Goal: Task Accomplishment & Management: Use online tool/utility

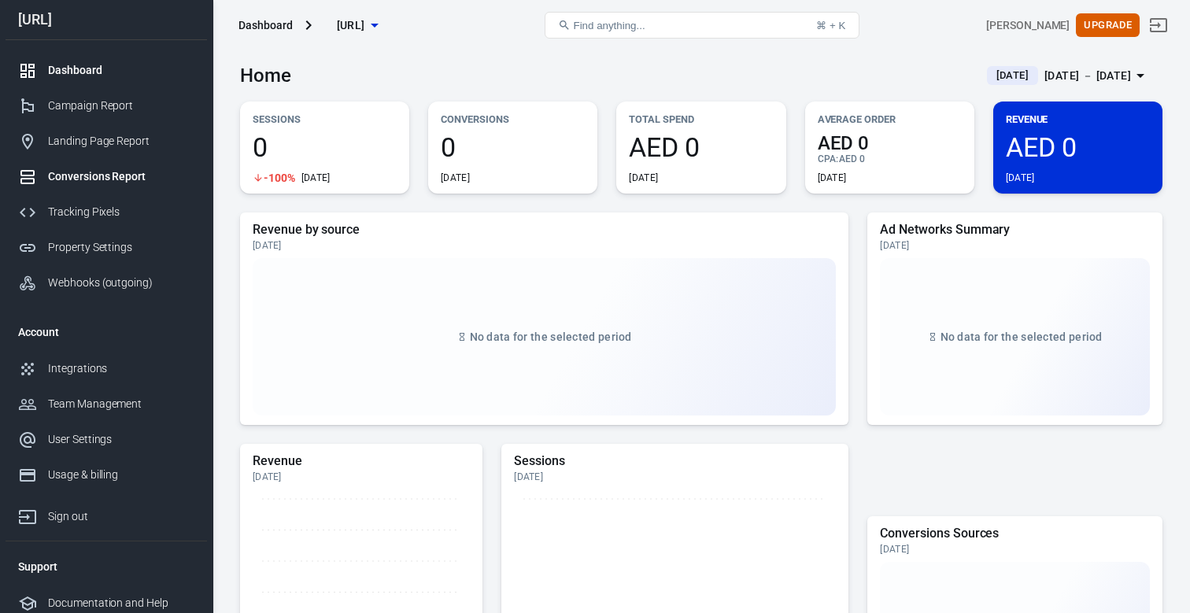
click at [101, 173] on div "Conversions Report" at bounding box center [121, 176] width 146 height 17
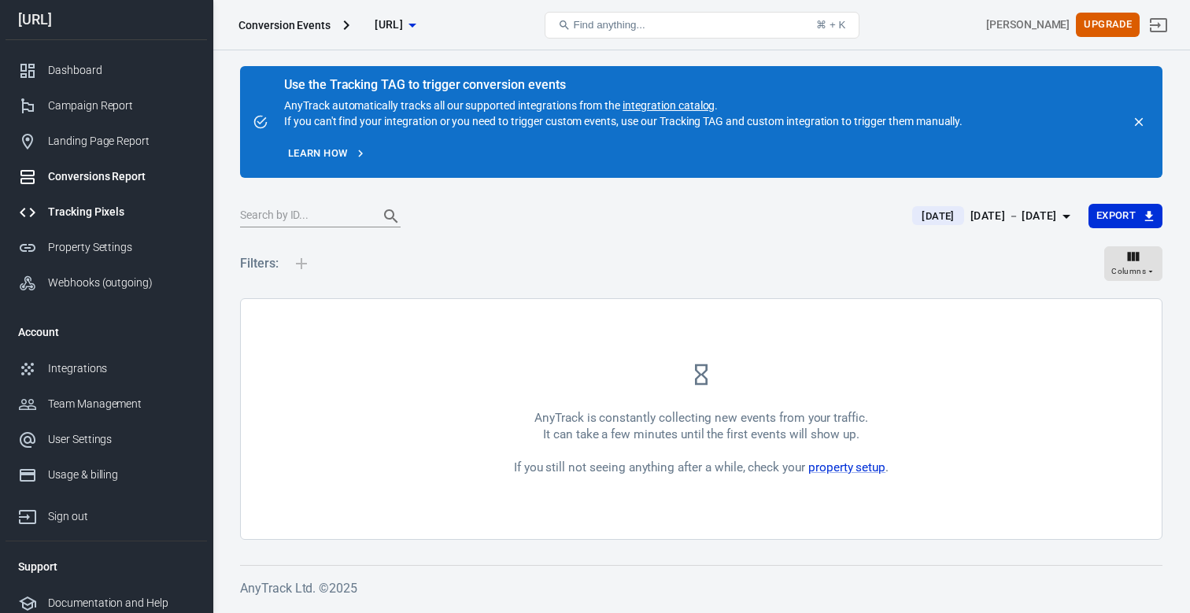
click at [92, 216] on div "Tracking Pixels" at bounding box center [121, 212] width 146 height 17
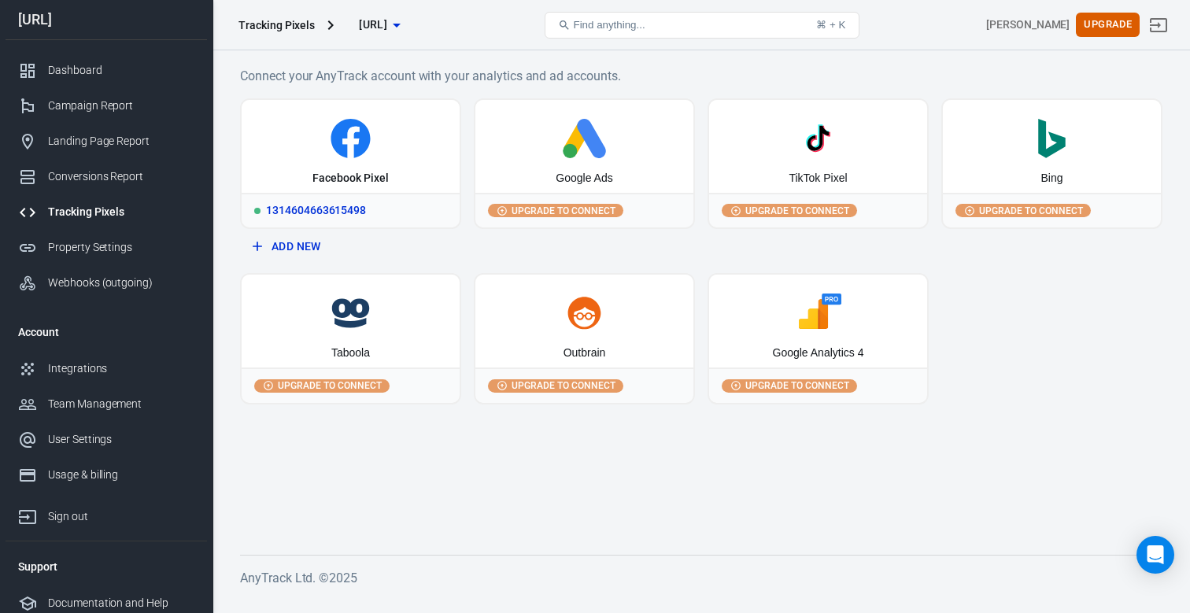
click at [327, 214] on div "1314604663615498" at bounding box center [351, 210] width 218 height 35
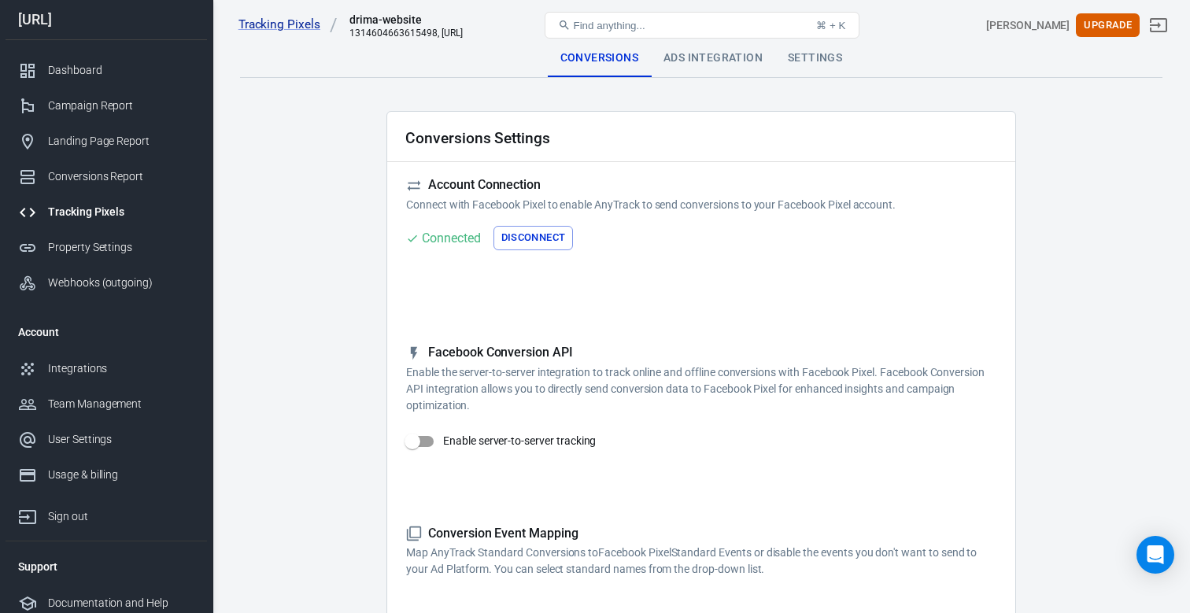
checkbox input "true"
type input "ViewContent"
checkbox input "true"
type input "SubmitApplication"
checkbox input "true"
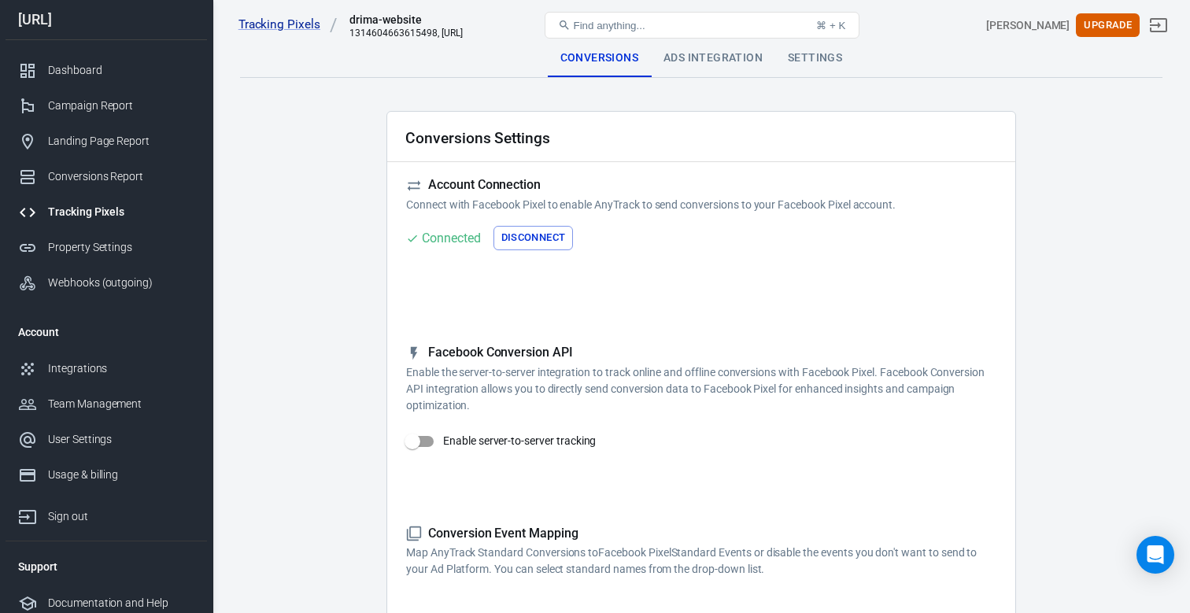
type input "ViewContent"
checkbox input "true"
type input "AddToCart"
checkbox input "true"
type input "InitiateCheckout"
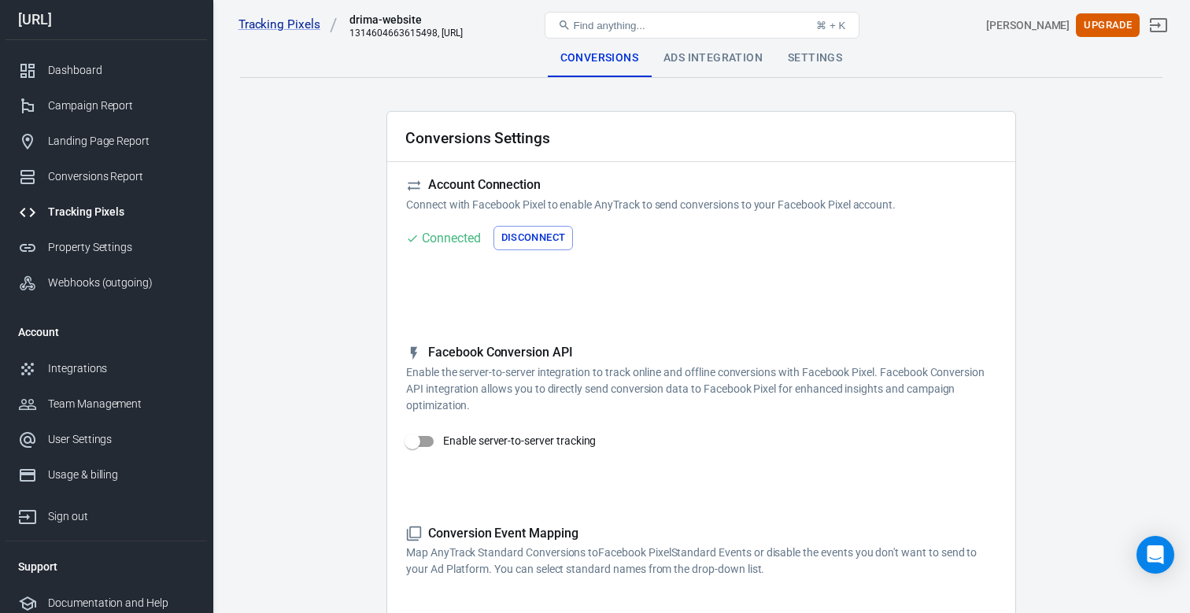
checkbox input "true"
type input "Lead"
checkbox input "true"
type input "CompleteRegistration"
checkbox input "true"
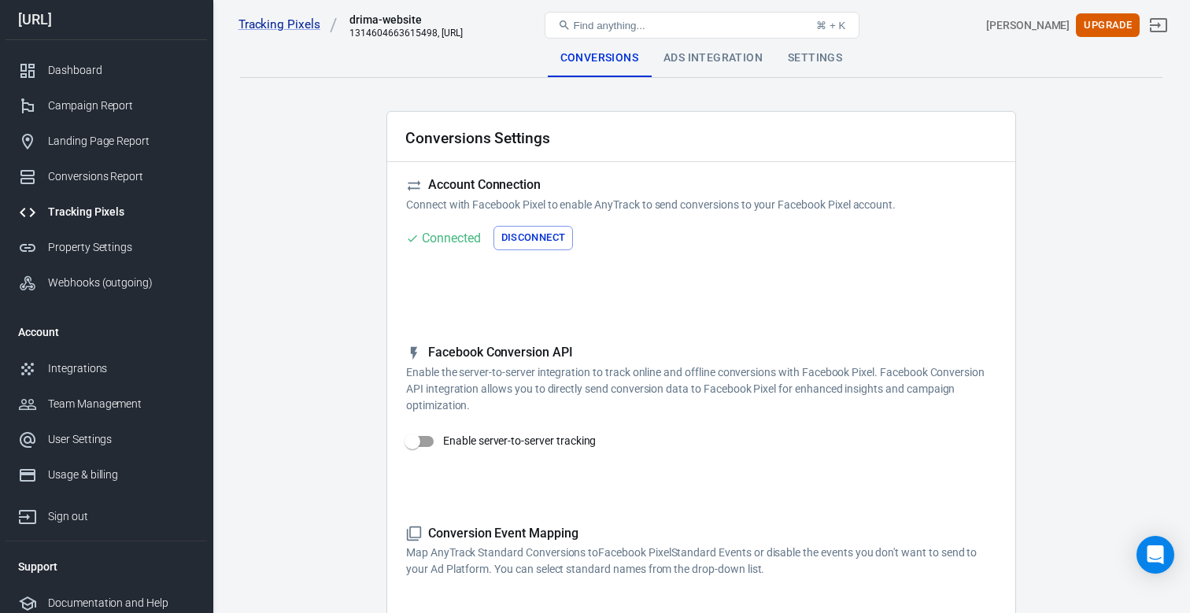
type input "Purchase"
checkbox input "true"
type input "AddPaymentInfo"
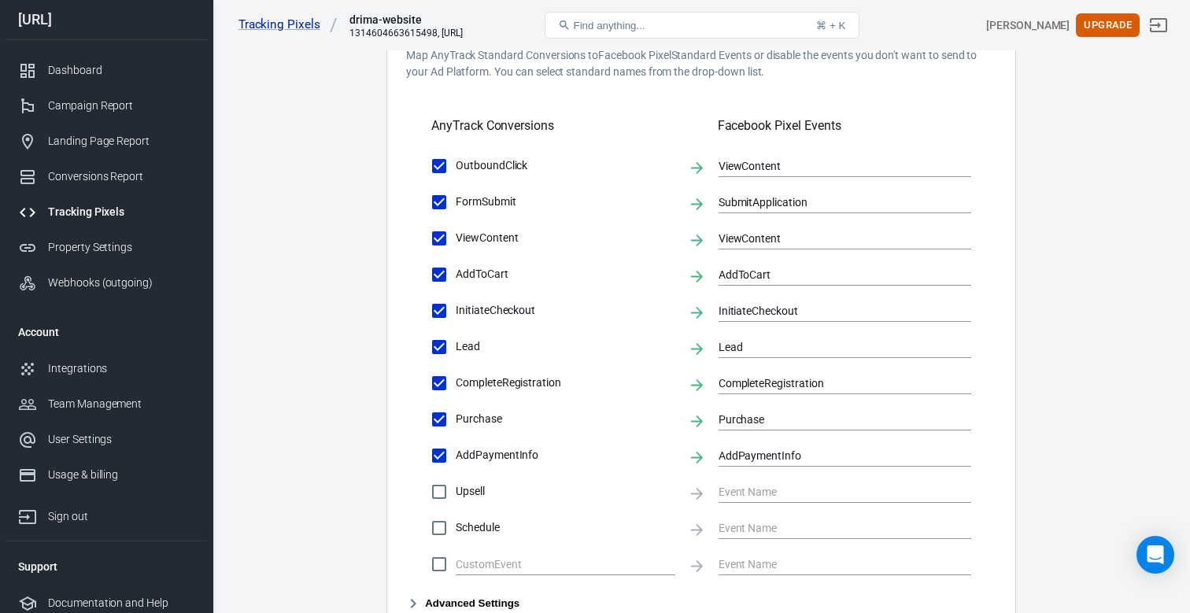
scroll to position [481, 0]
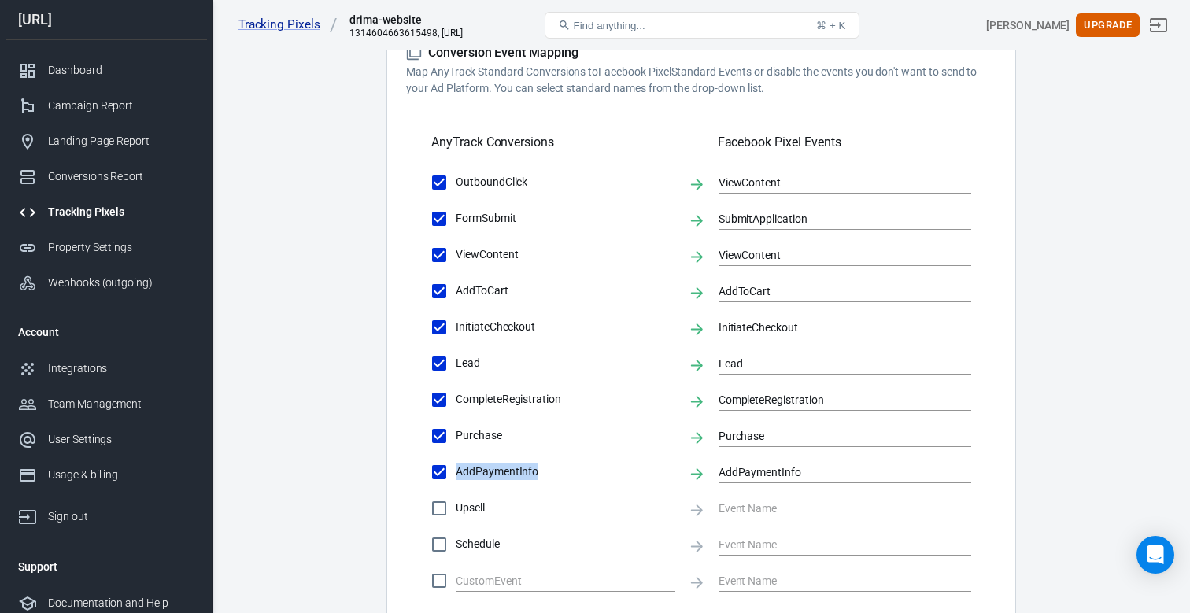
drag, startPoint x: 434, startPoint y: 143, endPoint x: 590, endPoint y: 473, distance: 365.0
click at [590, 473] on div "Conversion Event Mapping Map AnyTrack Standard Conversions to Facebook Pixel St…" at bounding box center [701, 337] width 590 height 585
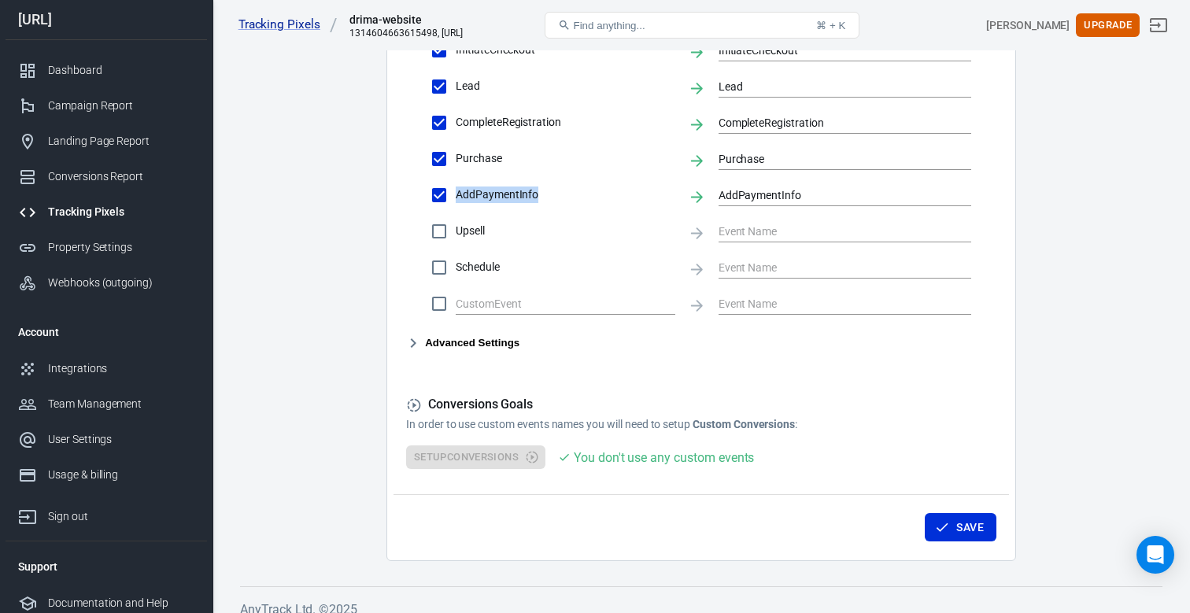
scroll to position [776, 0]
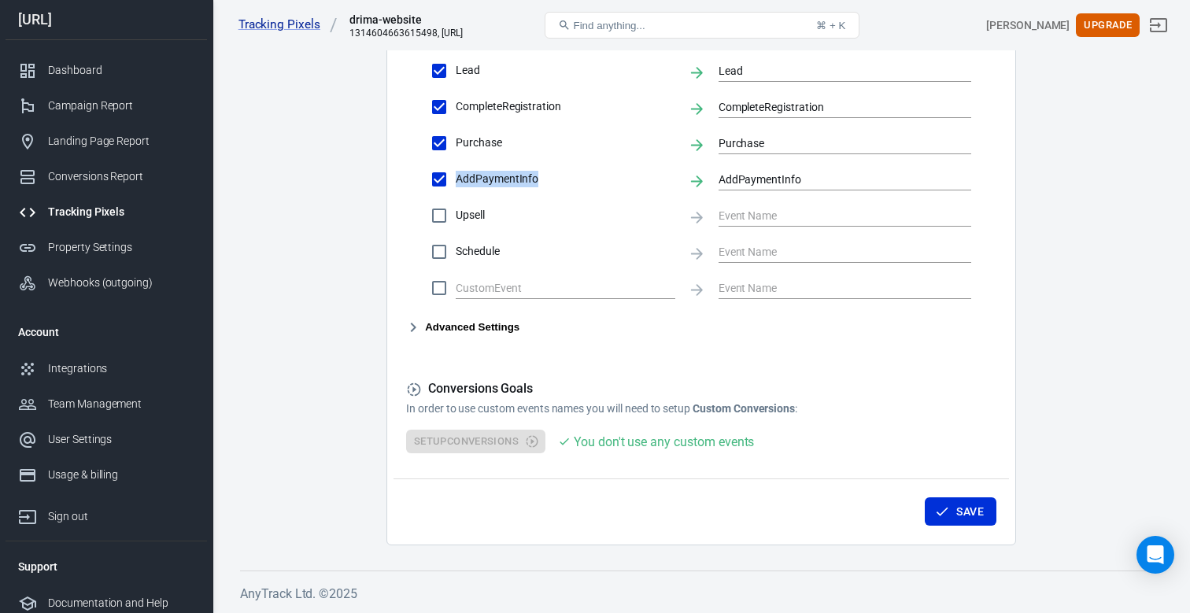
click at [414, 327] on icon "button" at bounding box center [413, 327] width 19 height 19
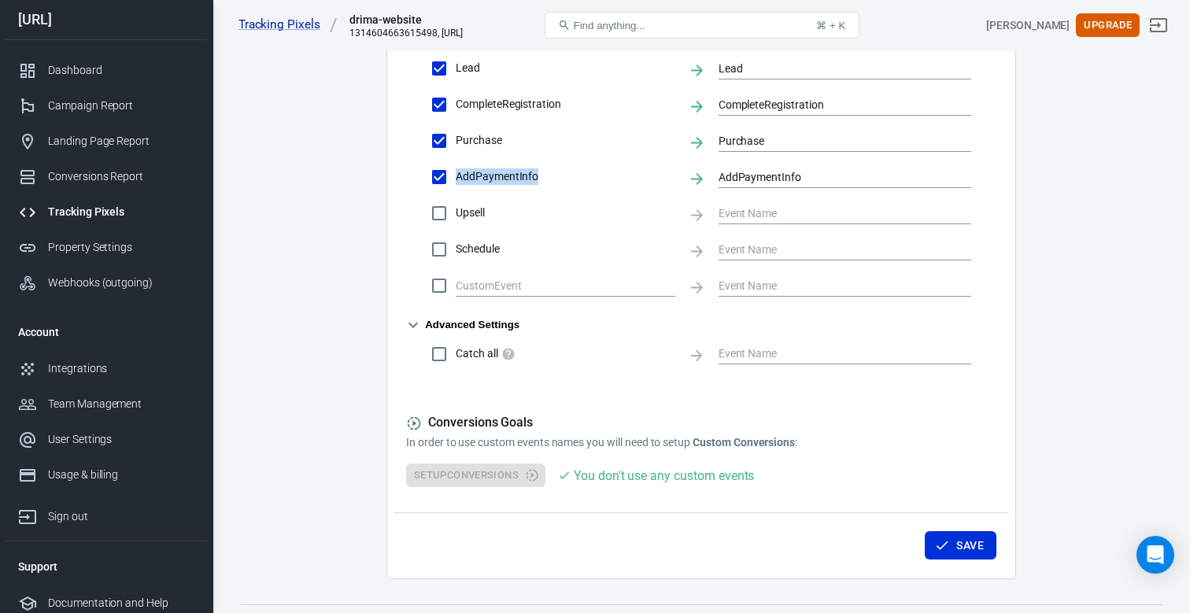
click at [414, 327] on icon "button" at bounding box center [413, 325] width 19 height 19
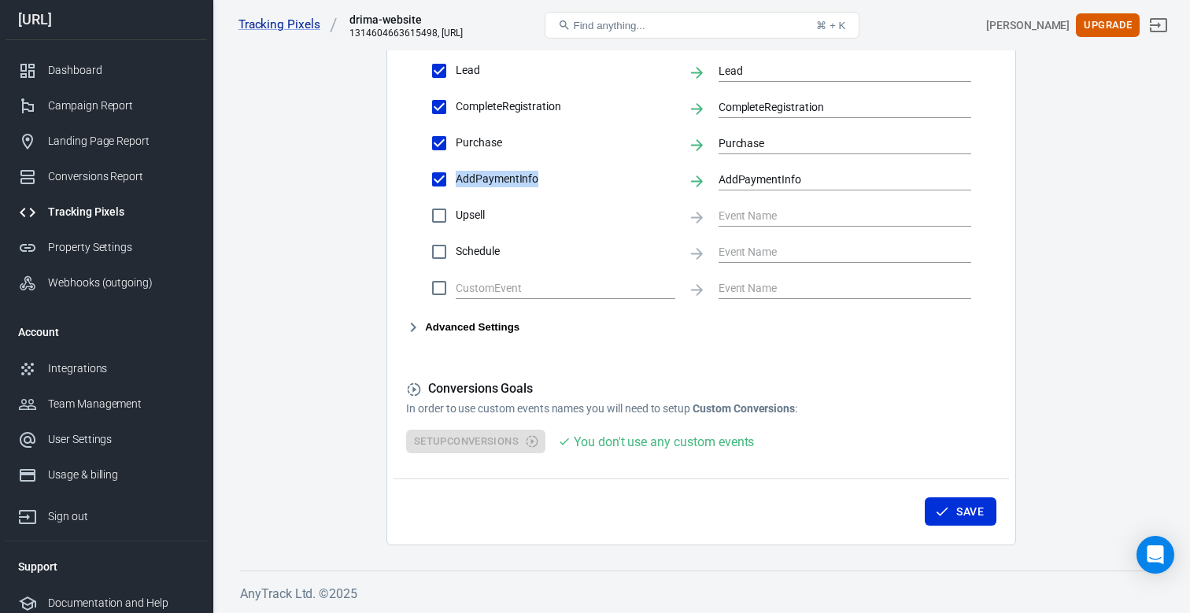
click at [421, 322] on icon "button" at bounding box center [413, 327] width 19 height 19
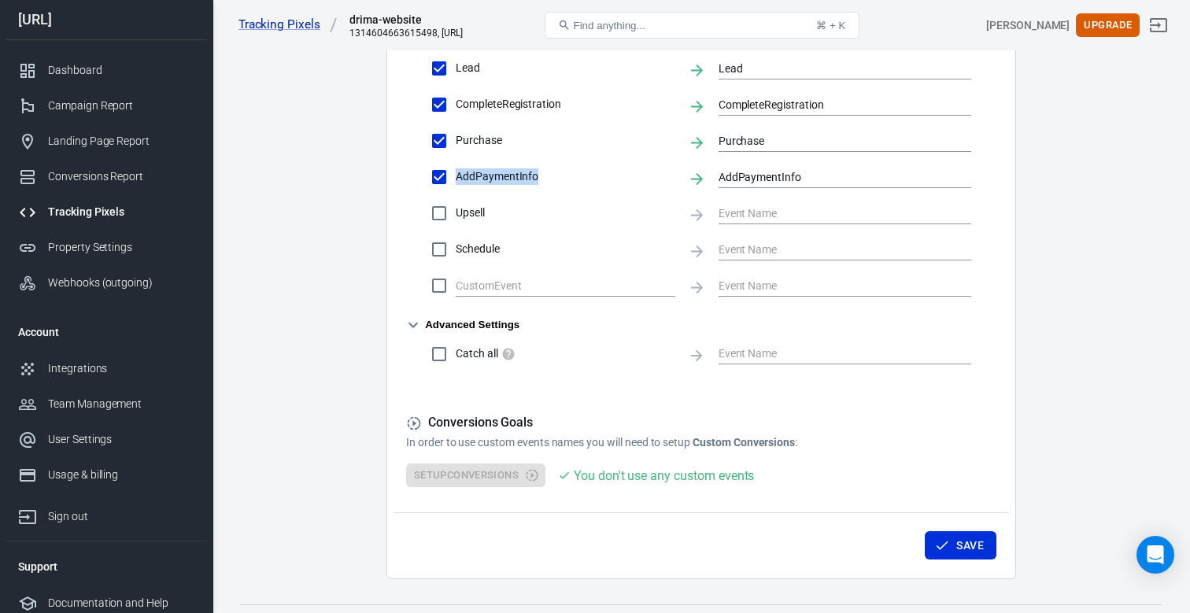
click at [419, 322] on icon "button" at bounding box center [413, 325] width 19 height 19
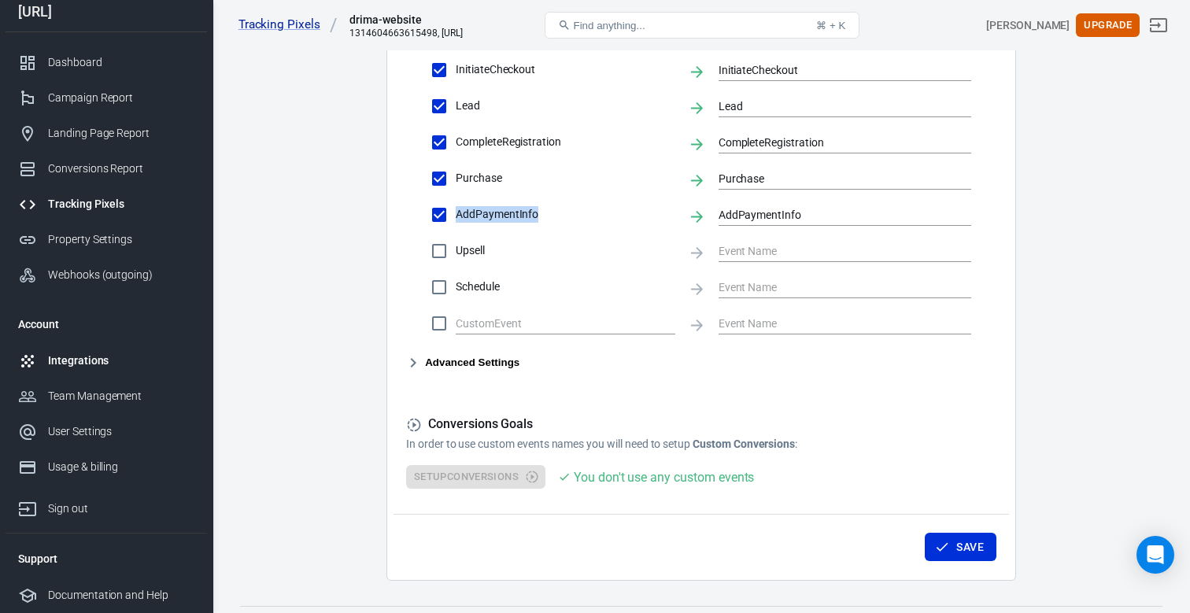
scroll to position [736, 0]
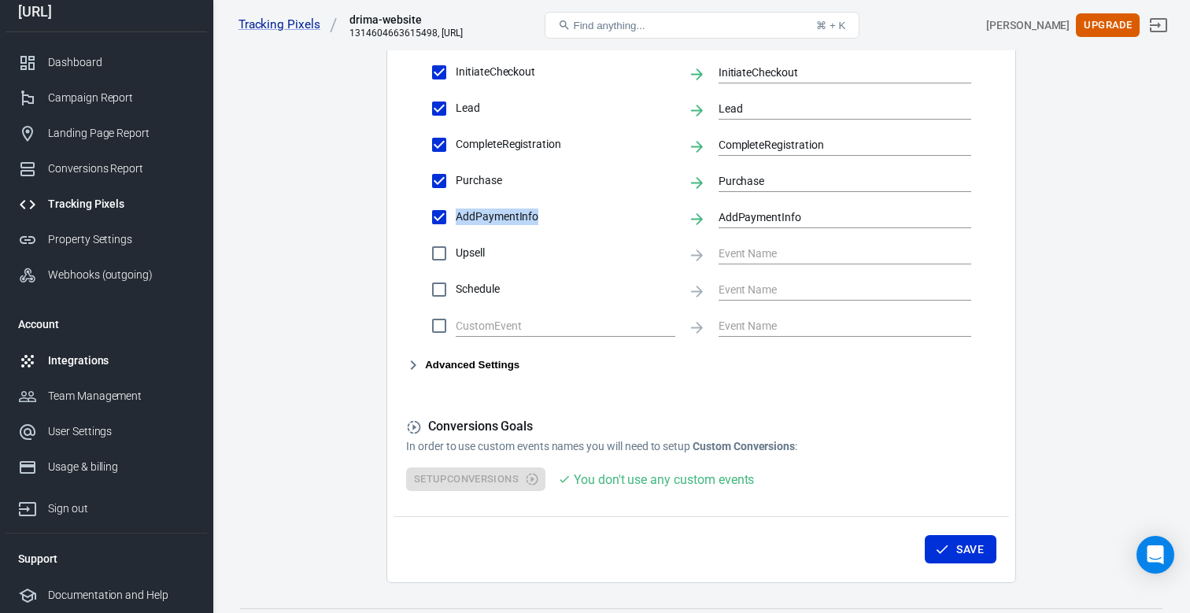
click at [105, 369] on link "Integrations" at bounding box center [106, 360] width 201 height 35
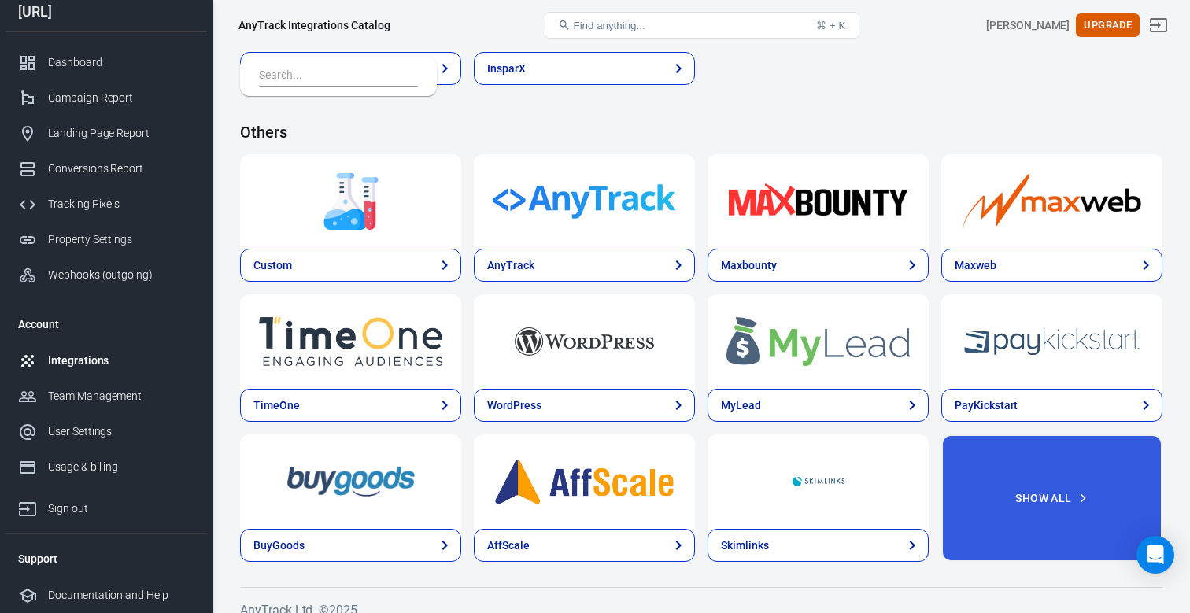
scroll to position [3237, 0]
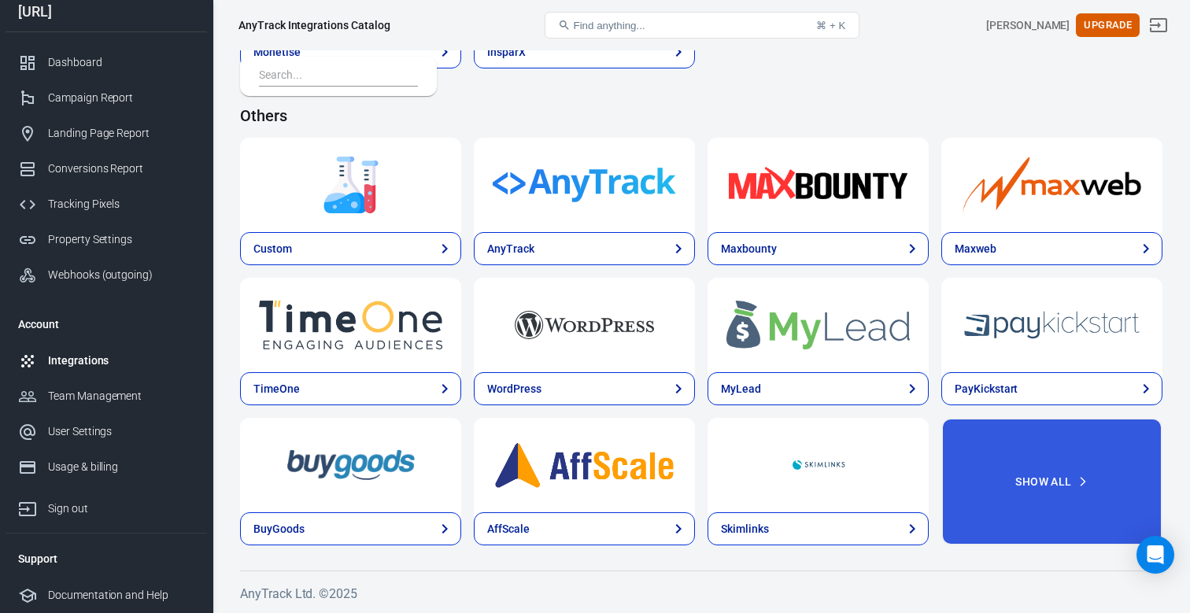
click at [598, 28] on span "Find anything..." at bounding box center [610, 26] width 72 height 12
click at [596, 25] on span "Find anything..." at bounding box center [610, 26] width 72 height 12
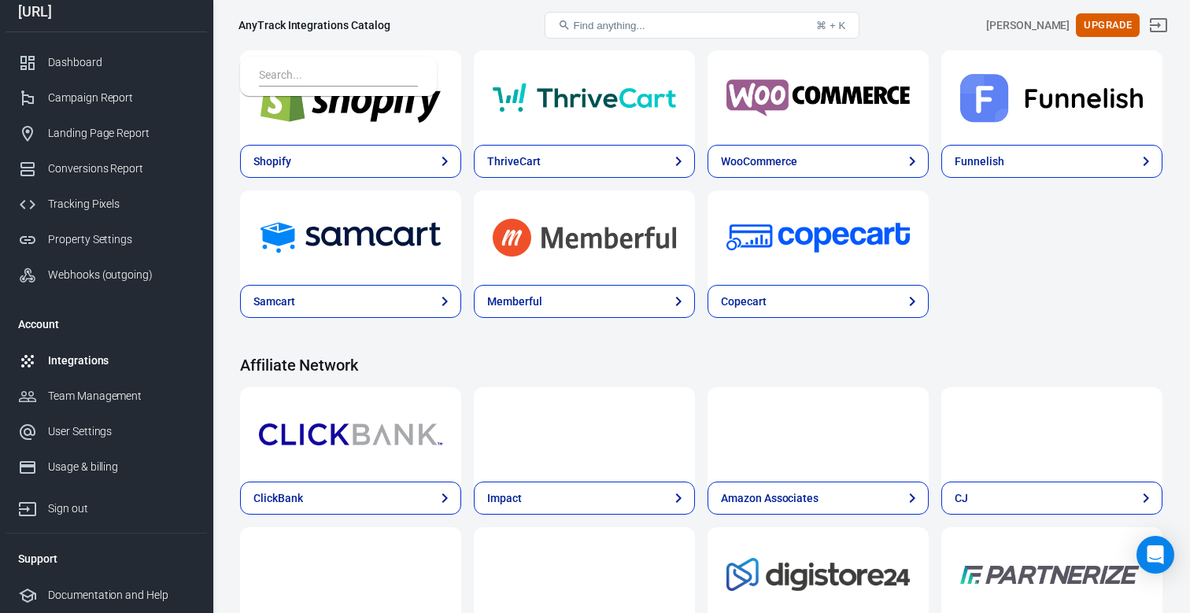
scroll to position [0, 0]
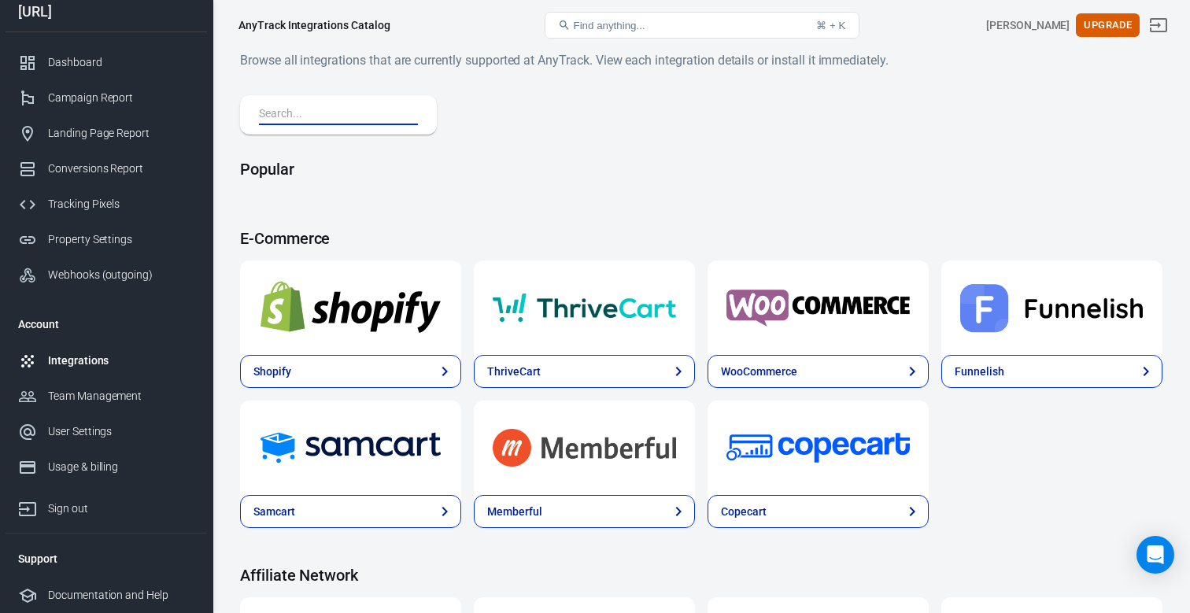
click at [346, 116] on input "text" at bounding box center [335, 115] width 153 height 20
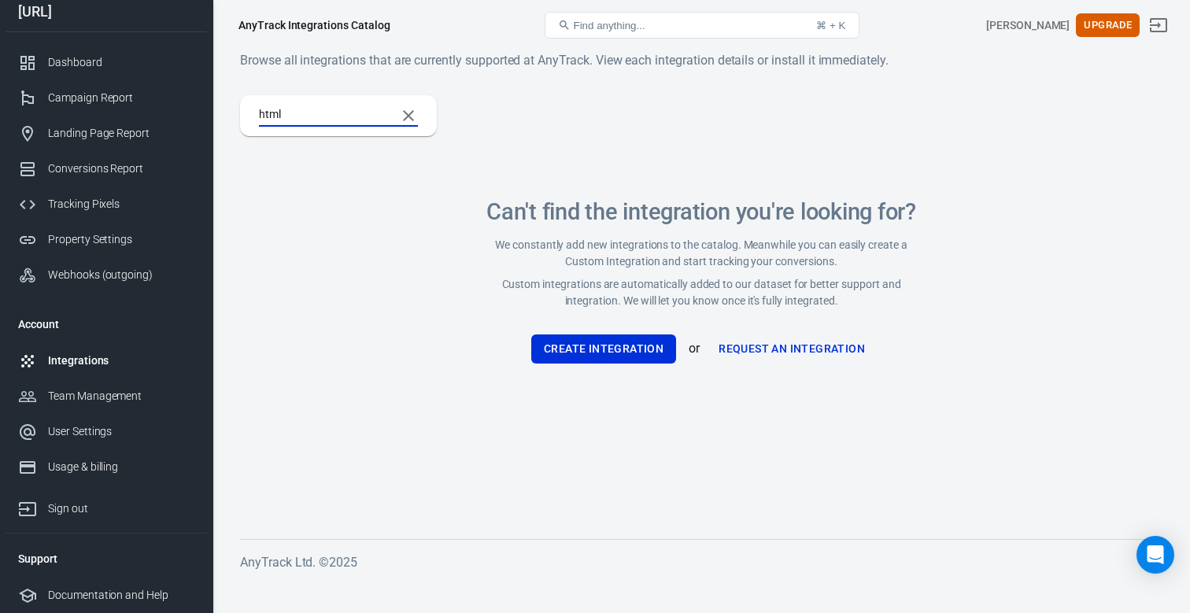
click at [330, 120] on input "html" at bounding box center [321, 115] width 124 height 20
type input "nuxt"
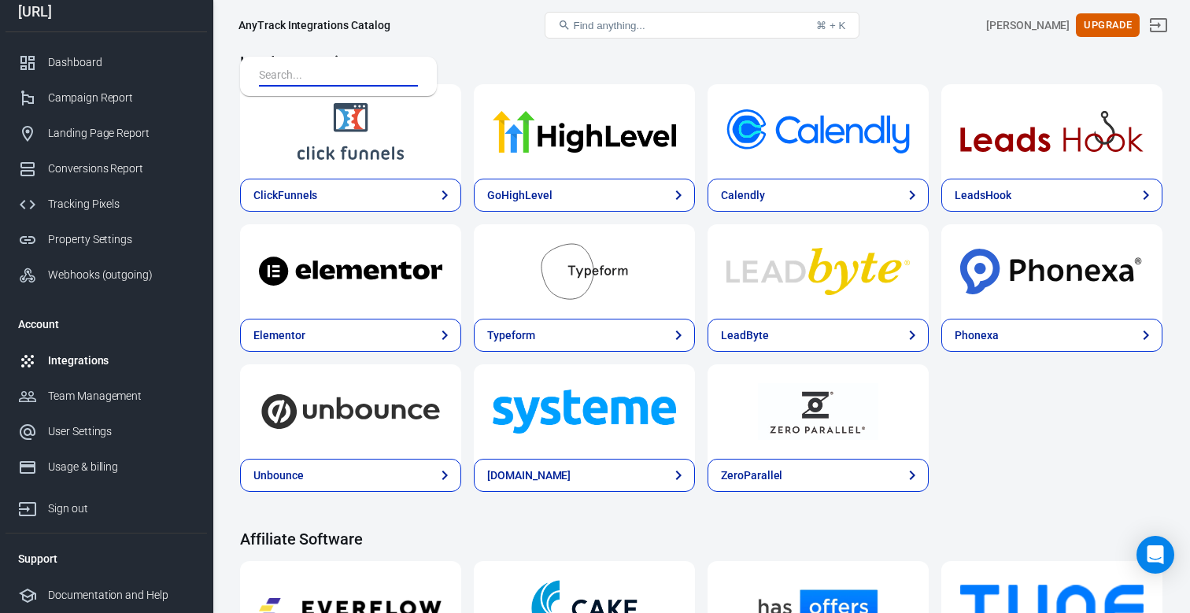
scroll to position [1050, 0]
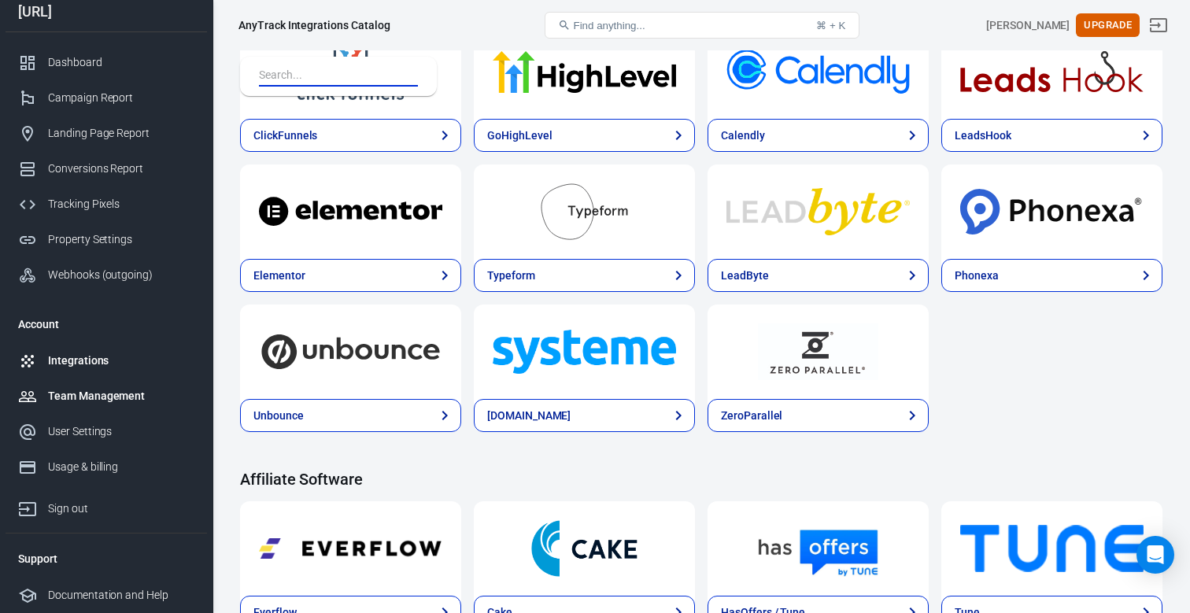
click at [130, 398] on div "Team Management" at bounding box center [121, 396] width 146 height 17
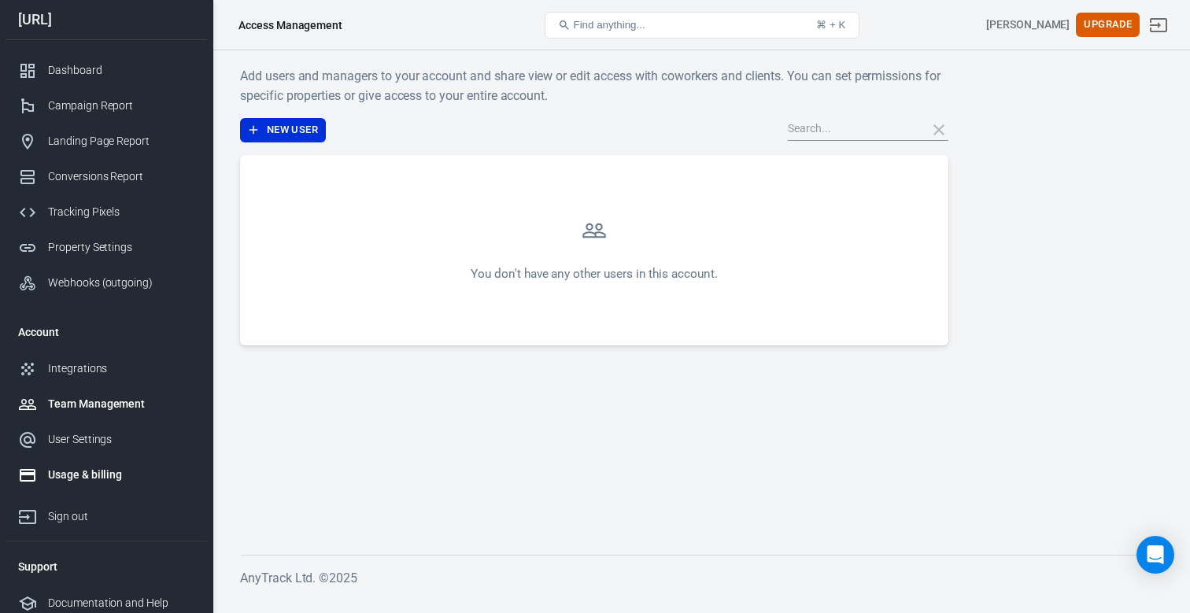
click at [102, 473] on div "Usage & billing" at bounding box center [121, 475] width 146 height 17
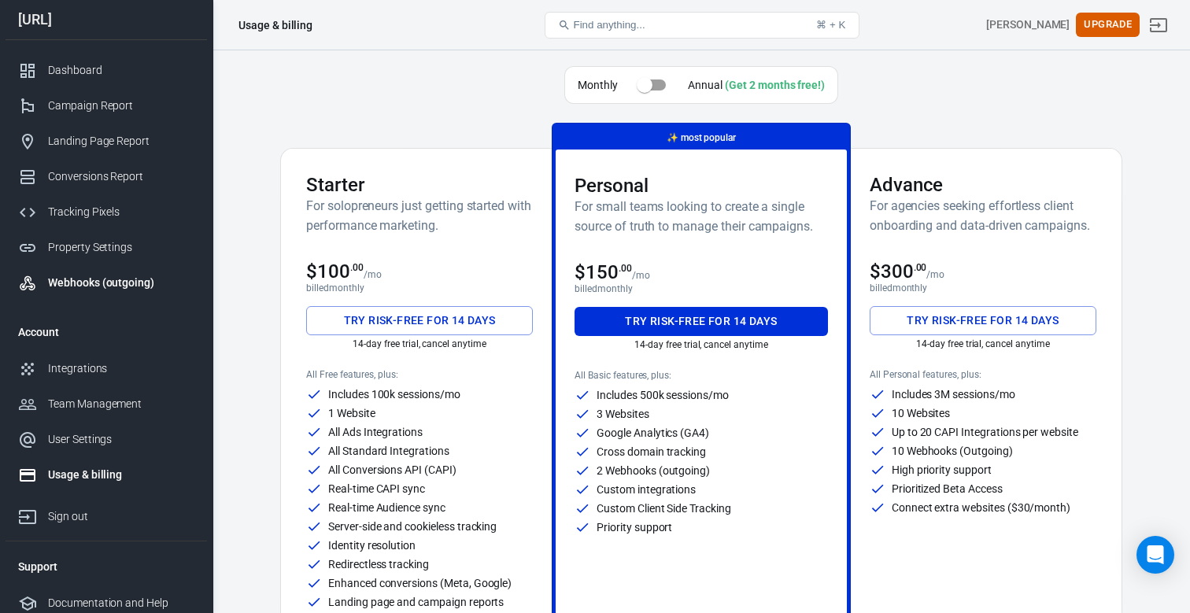
click at [111, 280] on div "Webhooks (outgoing)" at bounding box center [121, 283] width 146 height 17
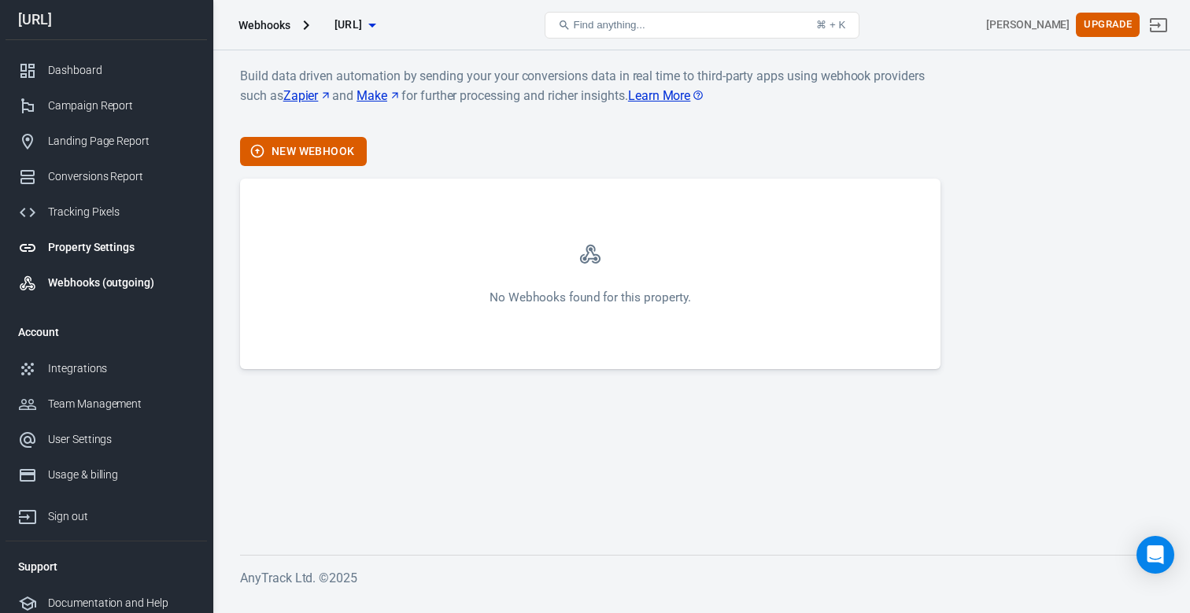
click at [104, 252] on div "Property Settings" at bounding box center [121, 247] width 146 height 17
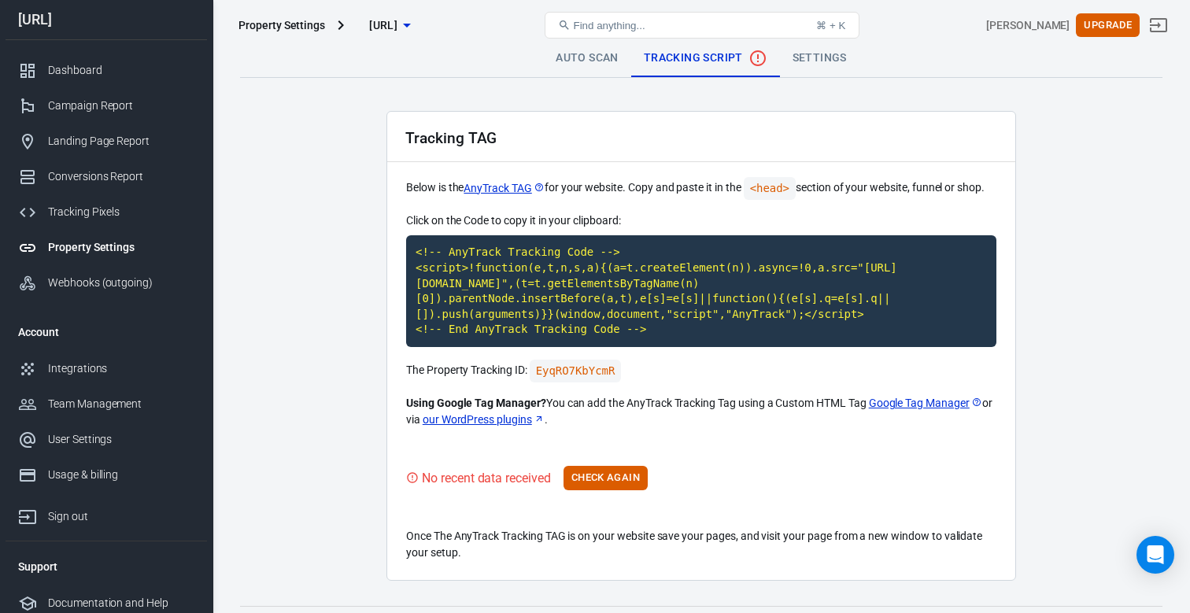
click at [758, 61] on icon "No data received" at bounding box center [758, 58] width 16 height 16
click at [565, 279] on code "<!-- AnyTrack Tracking Code --> <script>!function(e,t,n,s,a){(a=t.createElement…" at bounding box center [701, 291] width 590 height 112
click at [598, 477] on button "Check Again" at bounding box center [605, 478] width 84 height 24
click at [589, 483] on button "Check Again" at bounding box center [605, 478] width 84 height 24
click at [632, 478] on button "Check Again" at bounding box center [605, 478] width 84 height 24
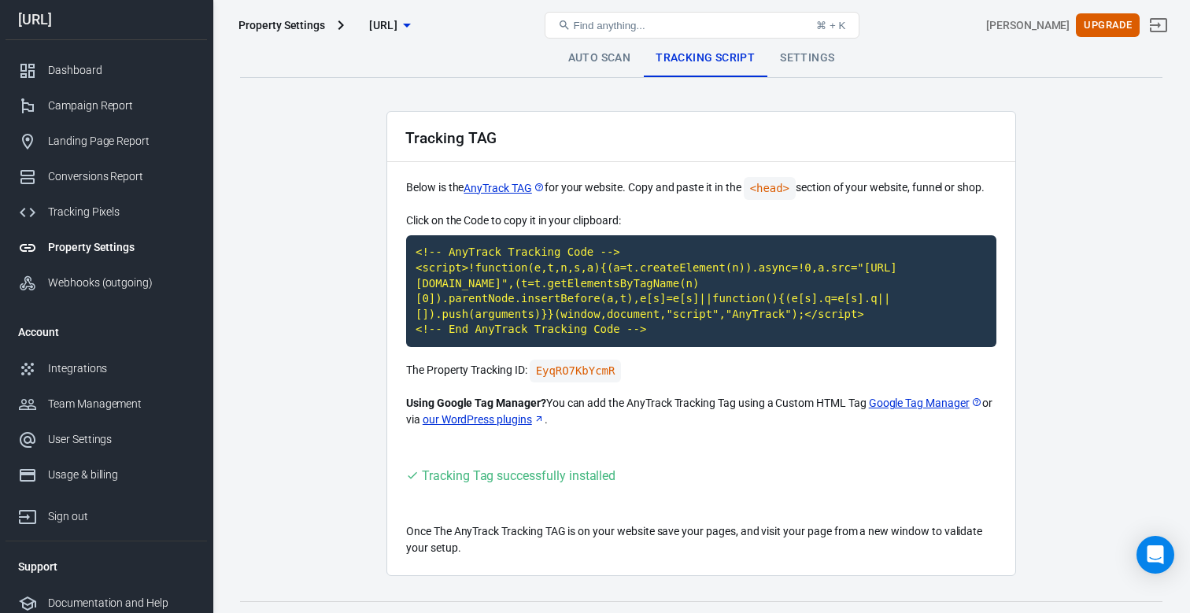
click at [793, 59] on link "Settings" at bounding box center [806, 58] width 79 height 38
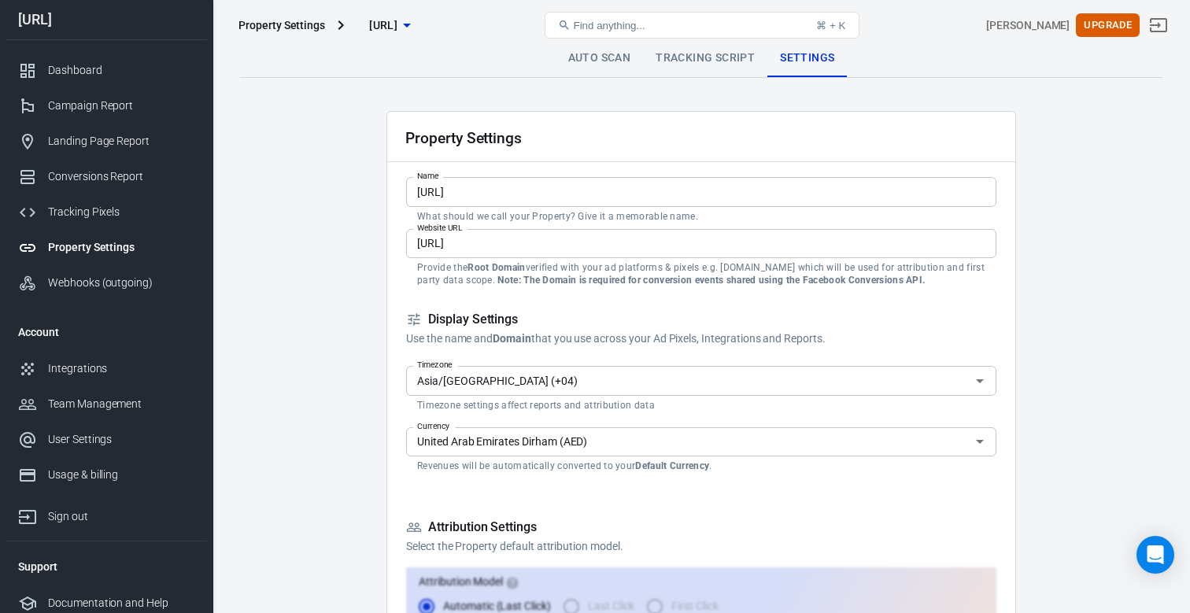
click at [590, 63] on link "Auto Scan" at bounding box center [600, 58] width 88 height 38
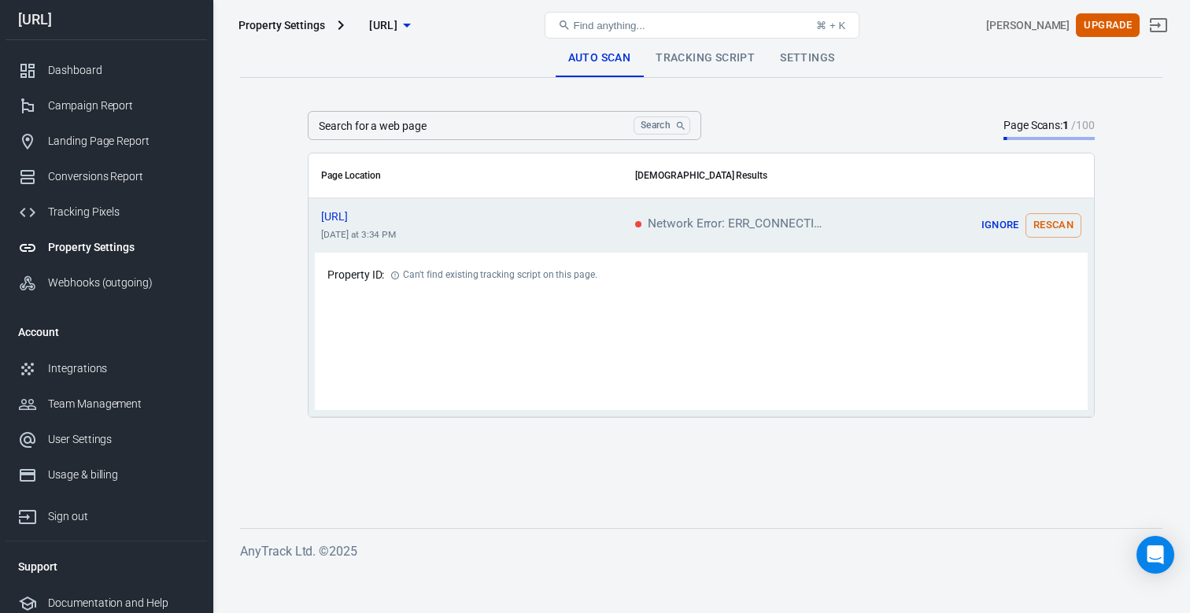
click at [665, 56] on link "Tracking Script" at bounding box center [705, 58] width 124 height 38
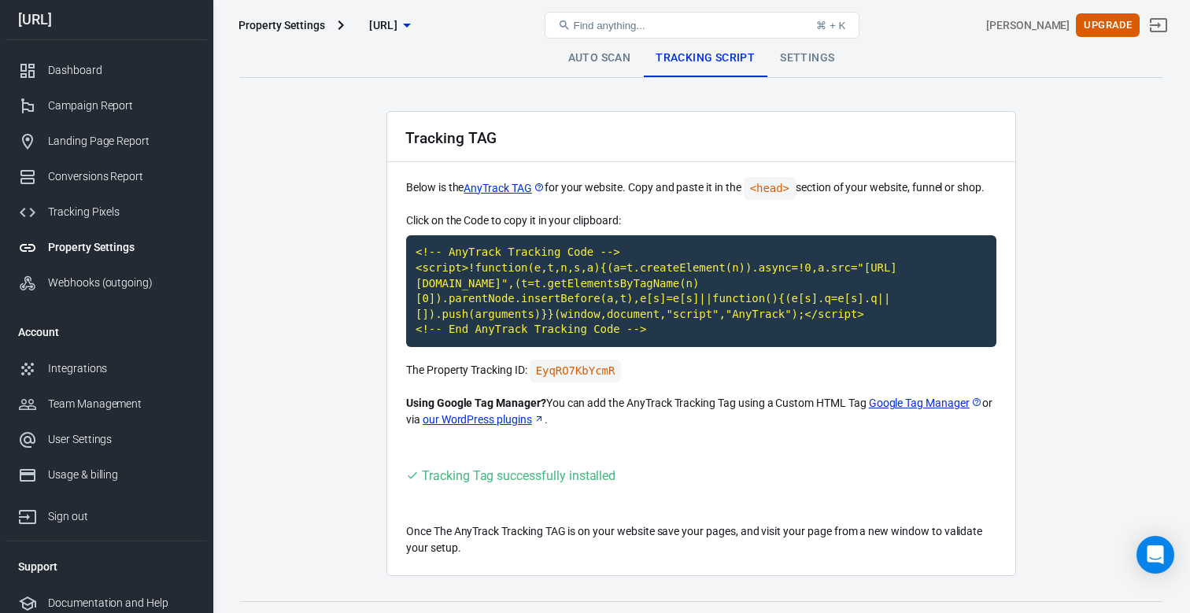
click at [786, 69] on link "Settings" at bounding box center [806, 58] width 79 height 38
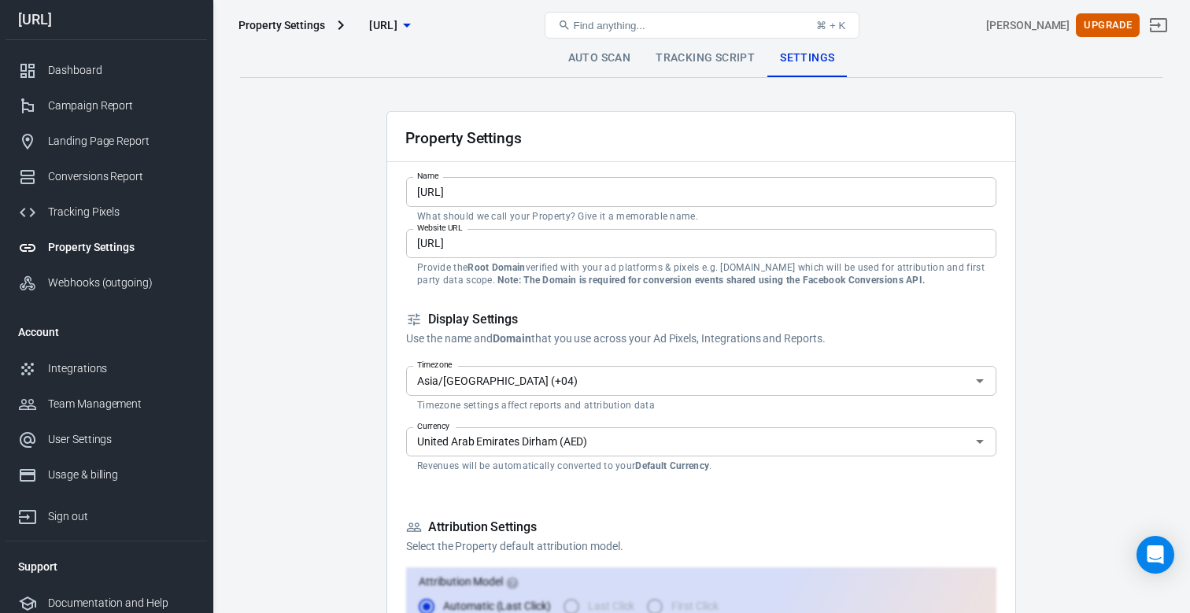
click at [603, 54] on link "Auto Scan" at bounding box center [600, 58] width 88 height 38
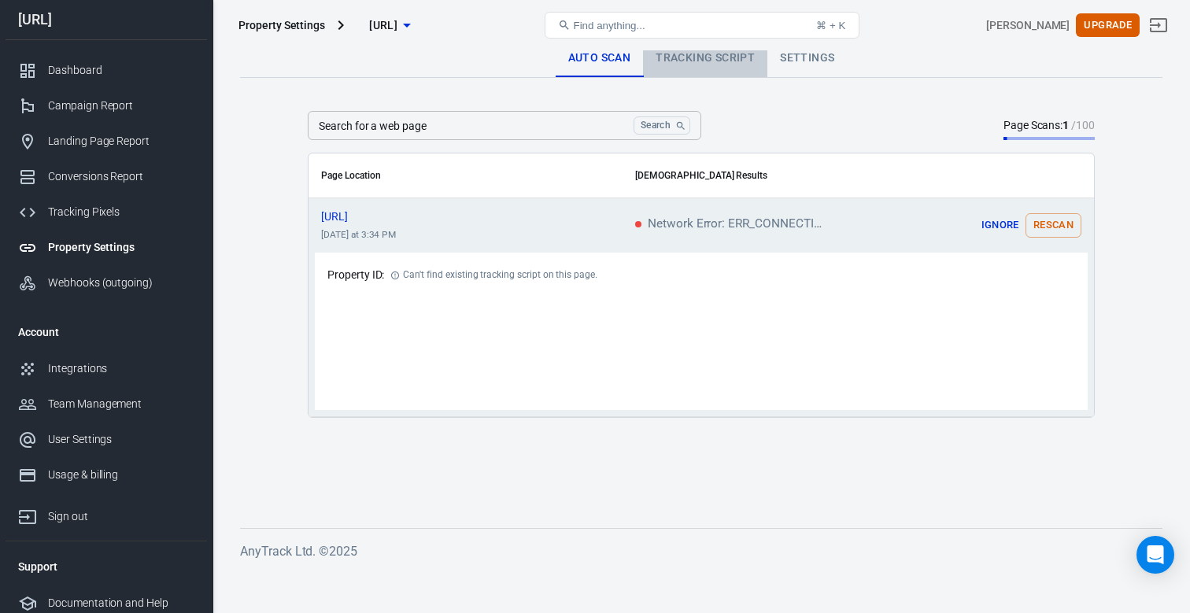
click at [674, 61] on link "Tracking Script" at bounding box center [705, 58] width 124 height 38
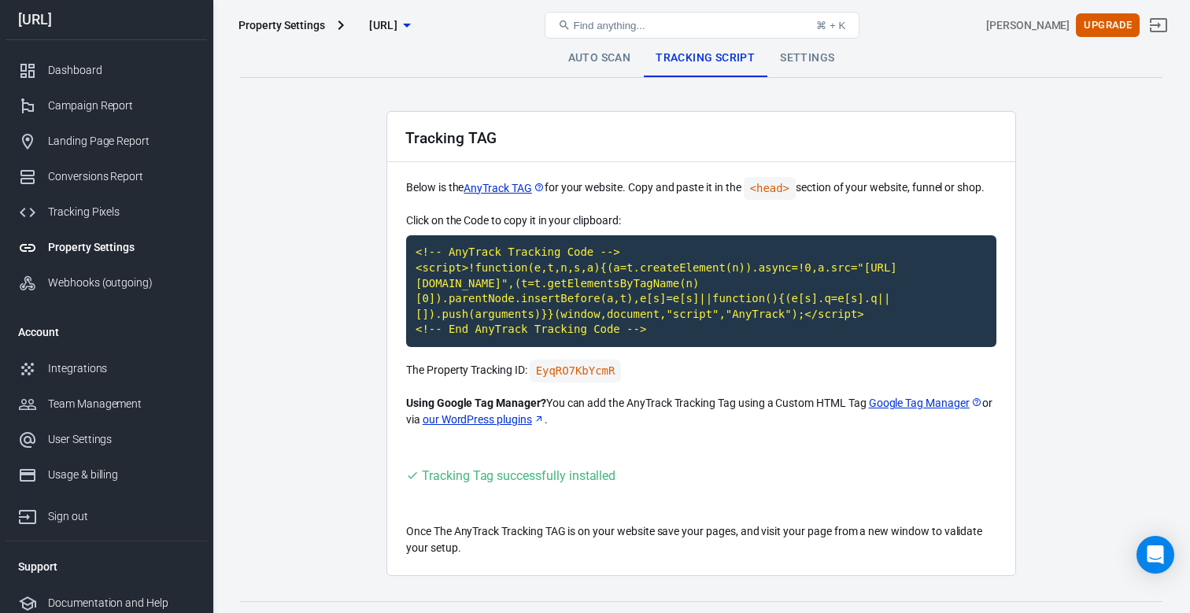
click at [278, 12] on div "Property Settings drima.ai" at bounding box center [385, 25] width 306 height 38
click at [278, 22] on div "Property Settings" at bounding box center [281, 25] width 87 height 16
click at [68, 202] on link "Tracking Pixels" at bounding box center [106, 211] width 201 height 35
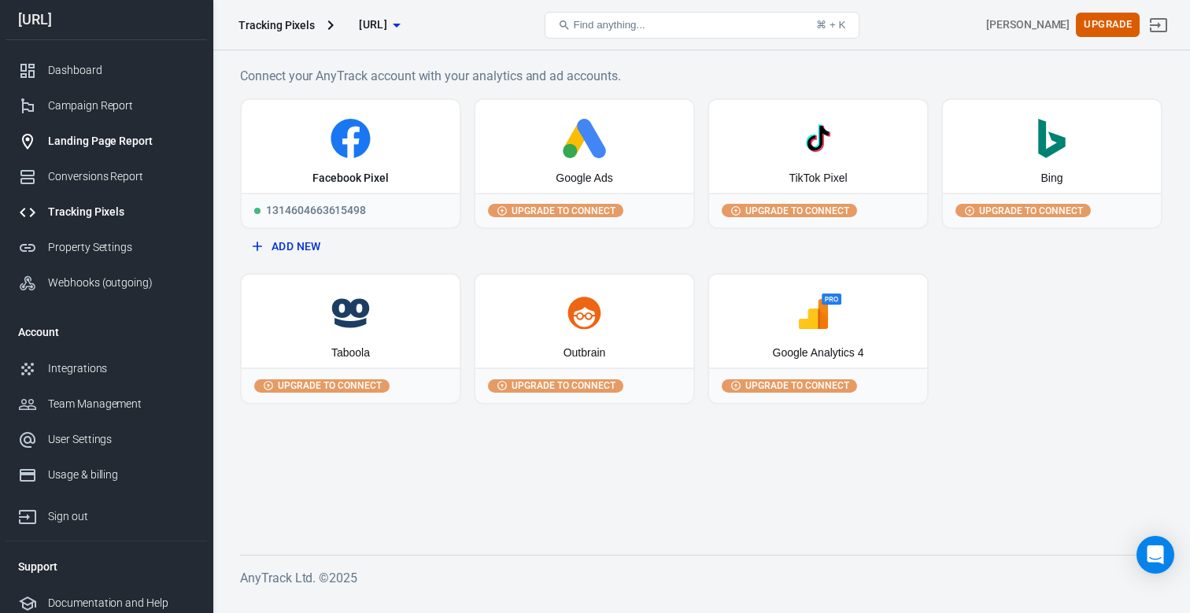
click at [94, 144] on div "Landing Page Report" at bounding box center [121, 141] width 146 height 17
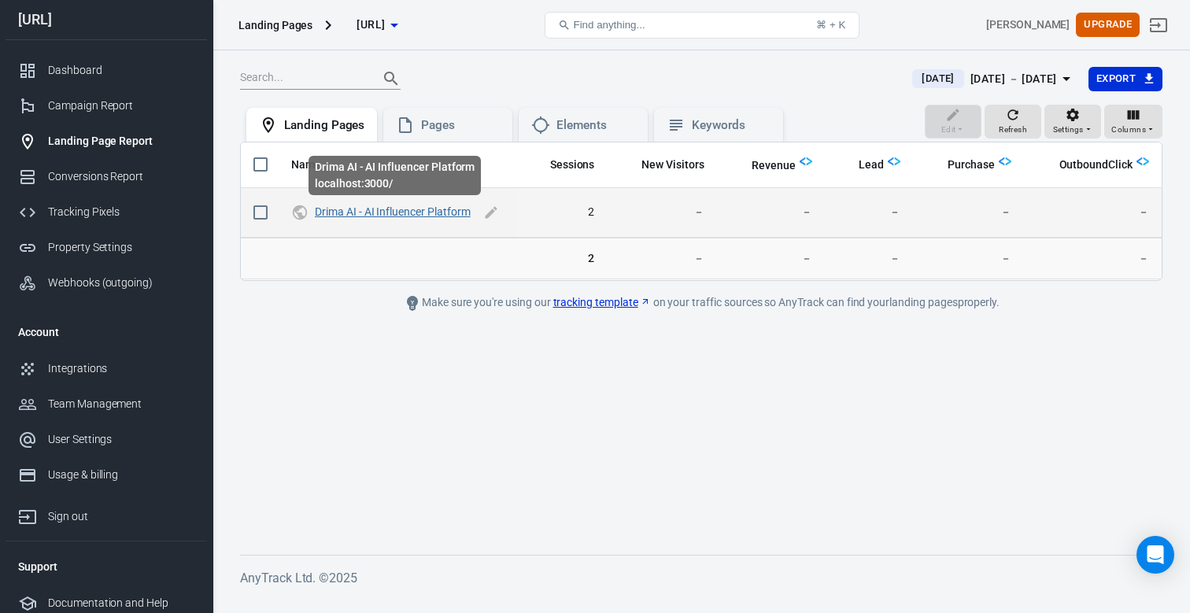
click at [376, 215] on link "Drima AI - AI Influencer Platform" at bounding box center [393, 211] width 156 height 13
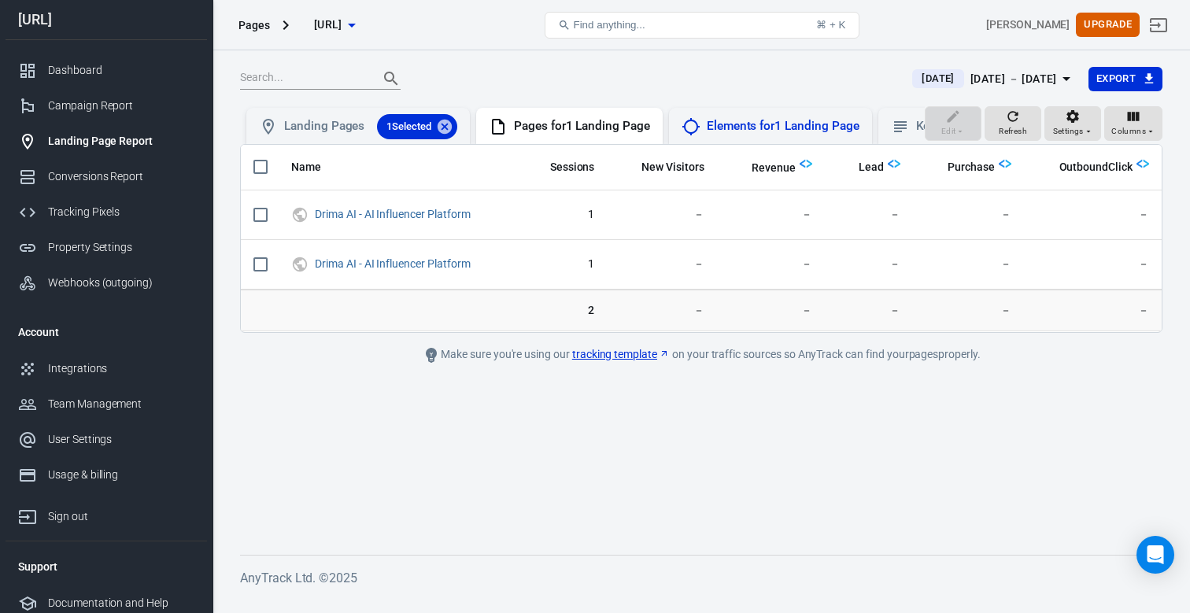
click at [789, 132] on div "Elements for 1 Landing Page" at bounding box center [783, 126] width 153 height 17
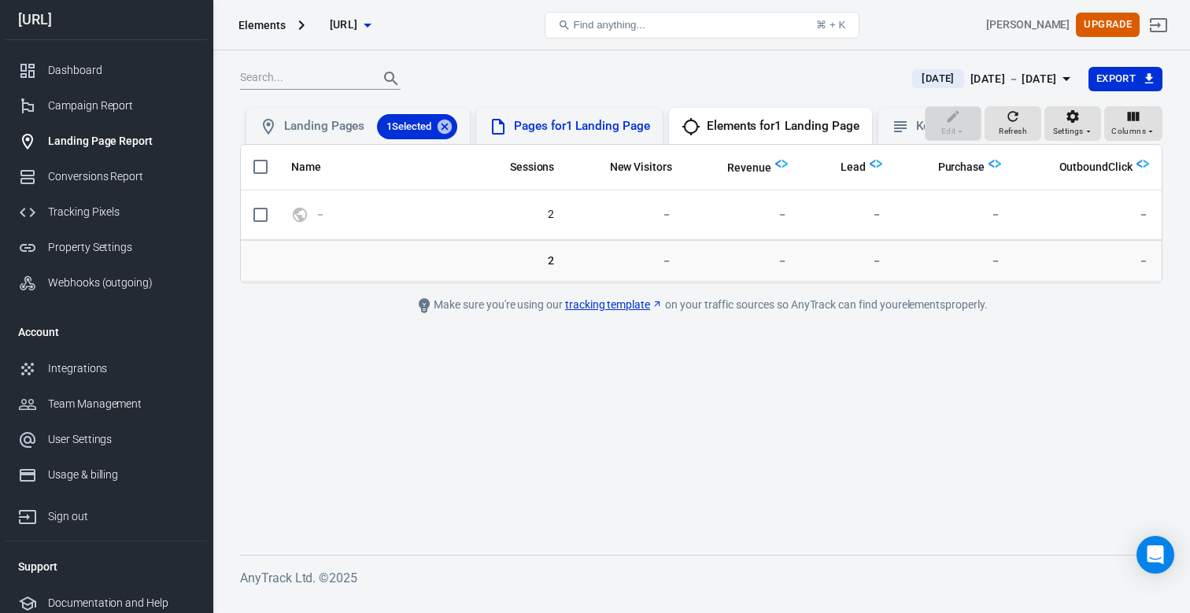
click at [607, 126] on div "Pages for 1 Landing Page" at bounding box center [582, 126] width 136 height 17
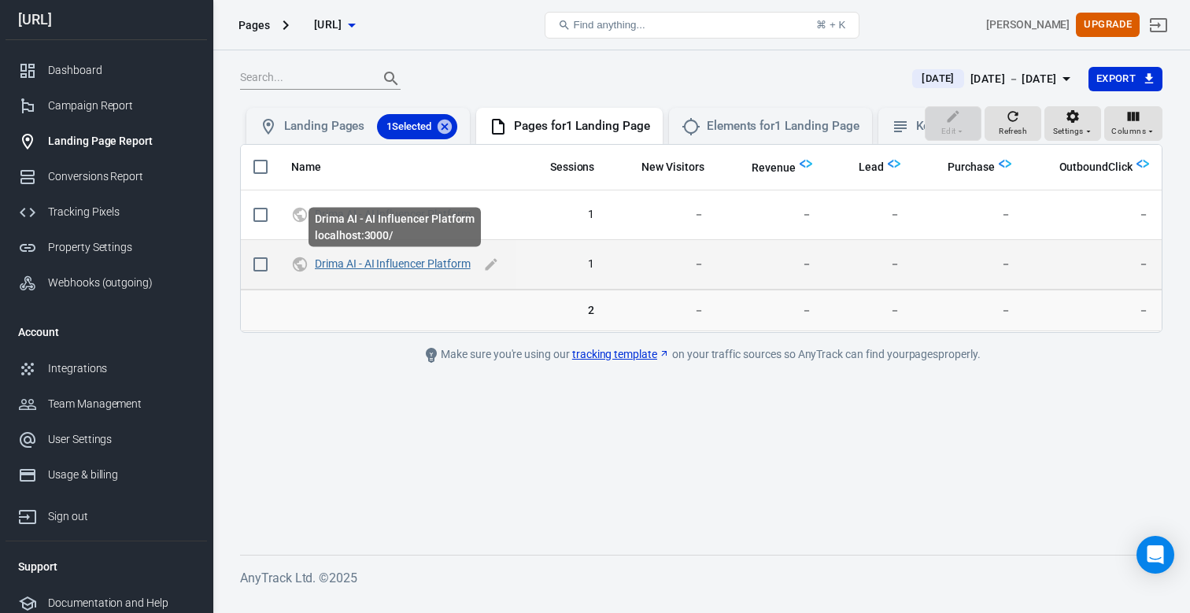
click at [397, 261] on link "Drima AI - AI Influencer Platform" at bounding box center [393, 263] width 156 height 13
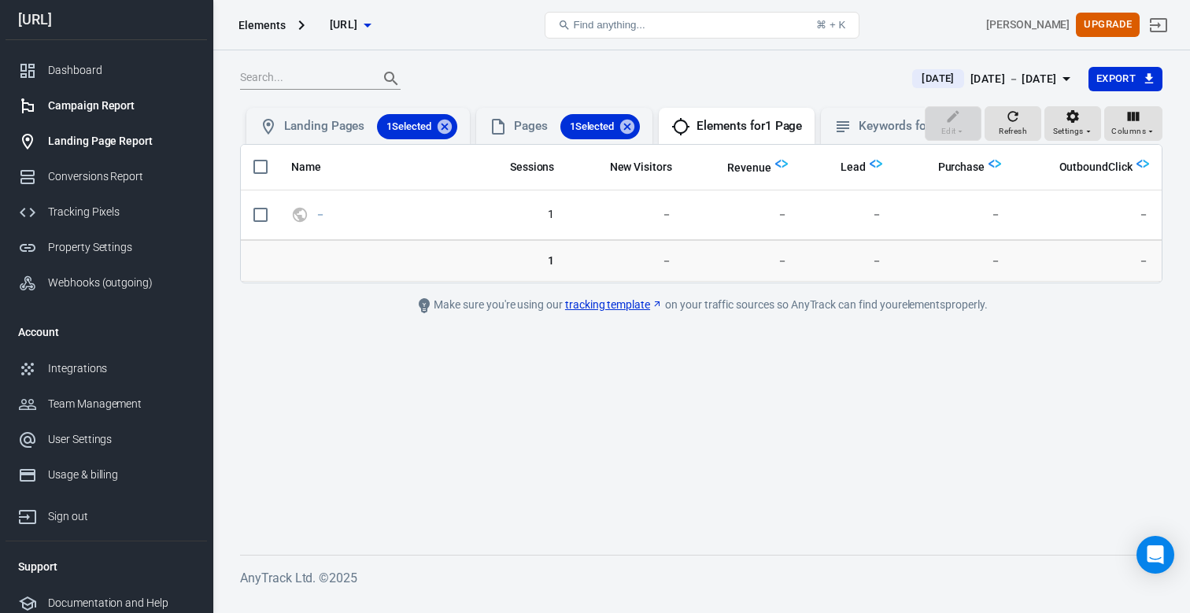
click at [144, 102] on div "Campaign Report" at bounding box center [121, 106] width 146 height 17
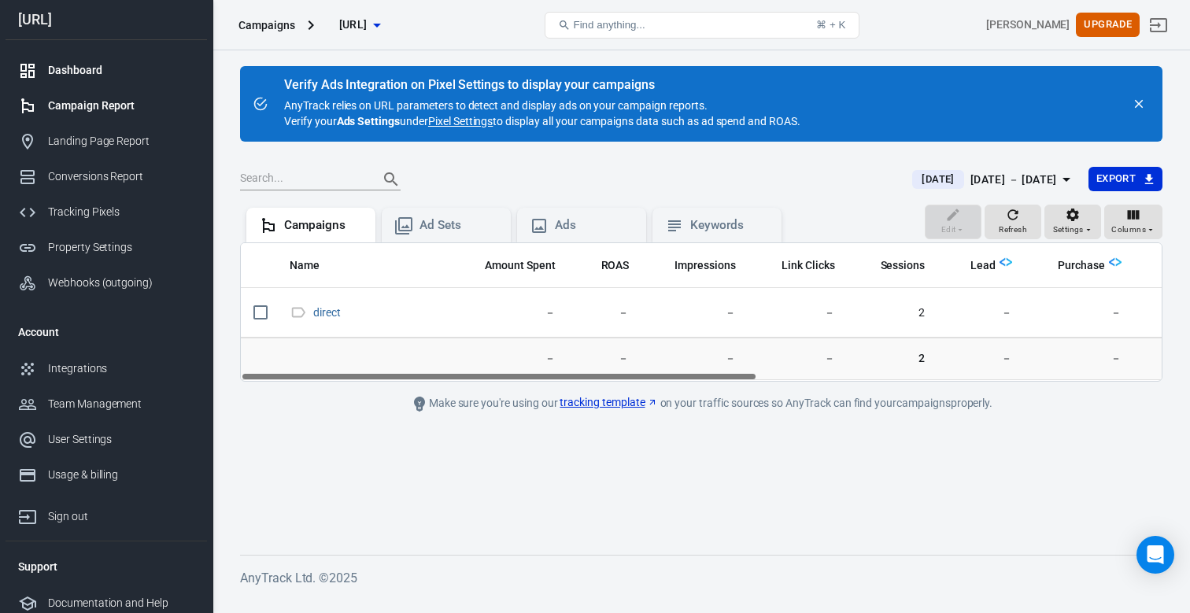
click at [112, 71] on div "Dashboard" at bounding box center [121, 70] width 146 height 17
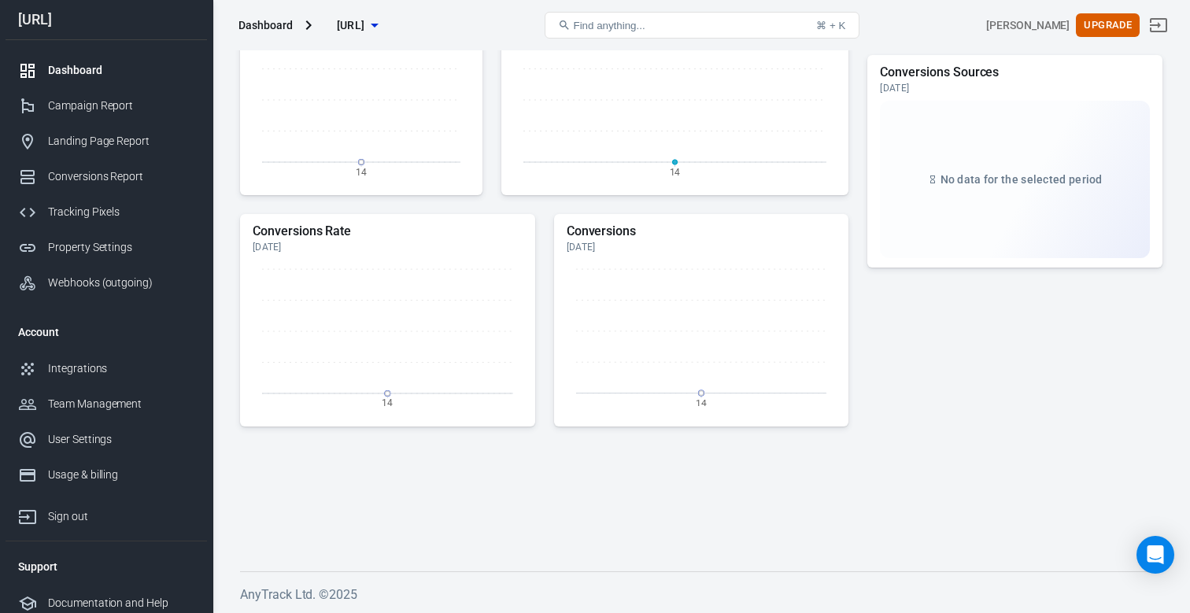
scroll to position [462, 0]
click at [95, 243] on div "Property Settings" at bounding box center [121, 247] width 146 height 17
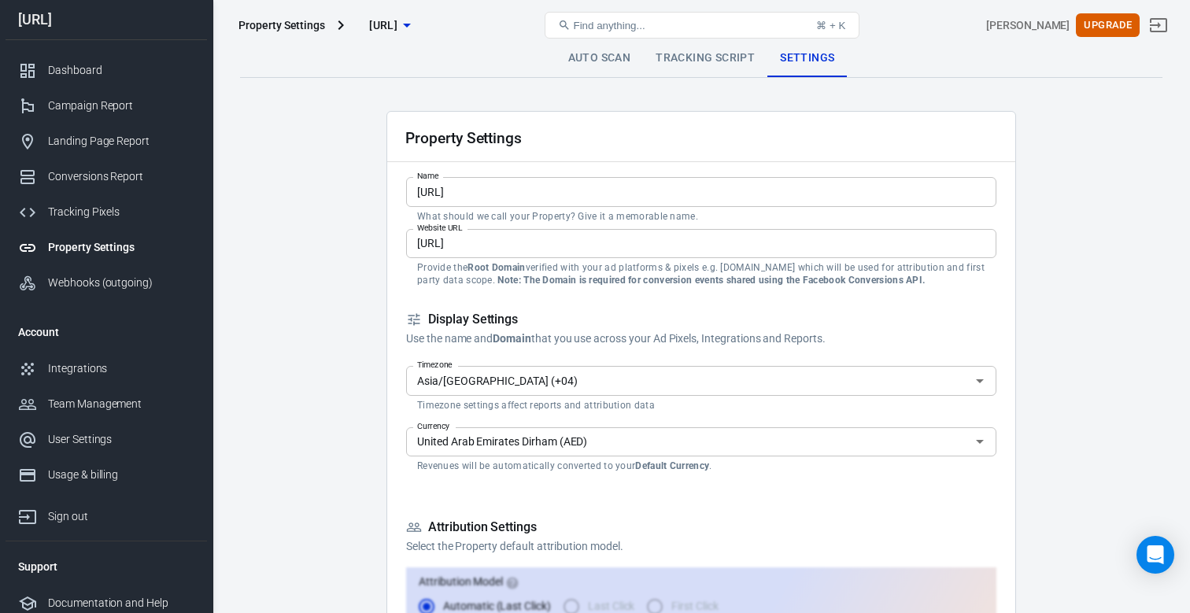
click at [615, 67] on link "Auto Scan" at bounding box center [600, 58] width 88 height 38
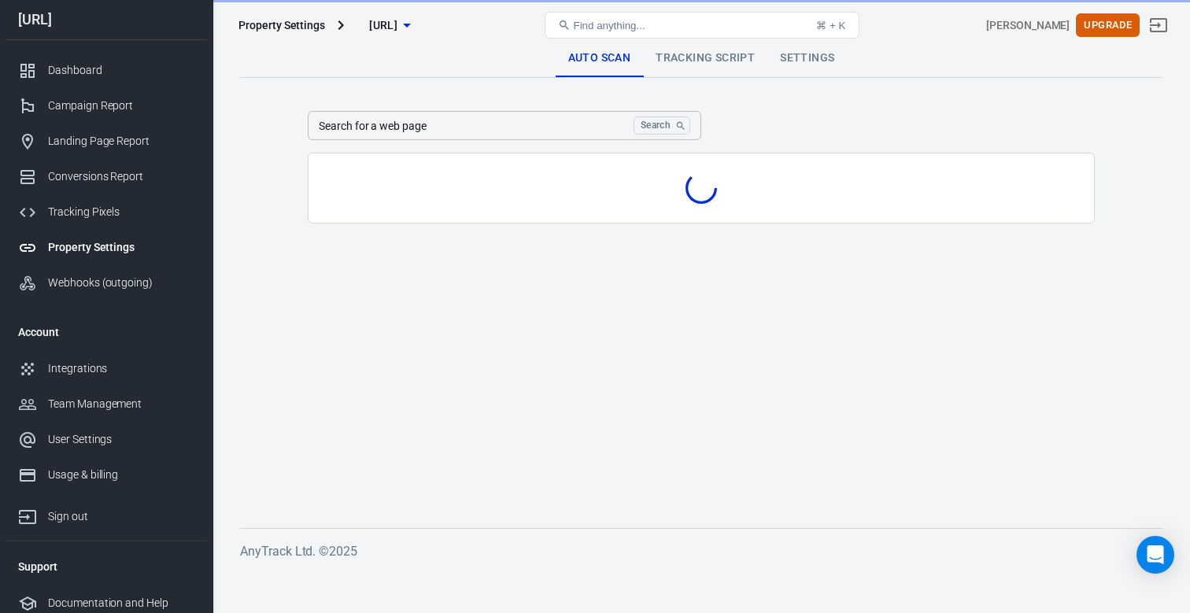
click at [689, 65] on link "Tracking Script" at bounding box center [705, 58] width 124 height 38
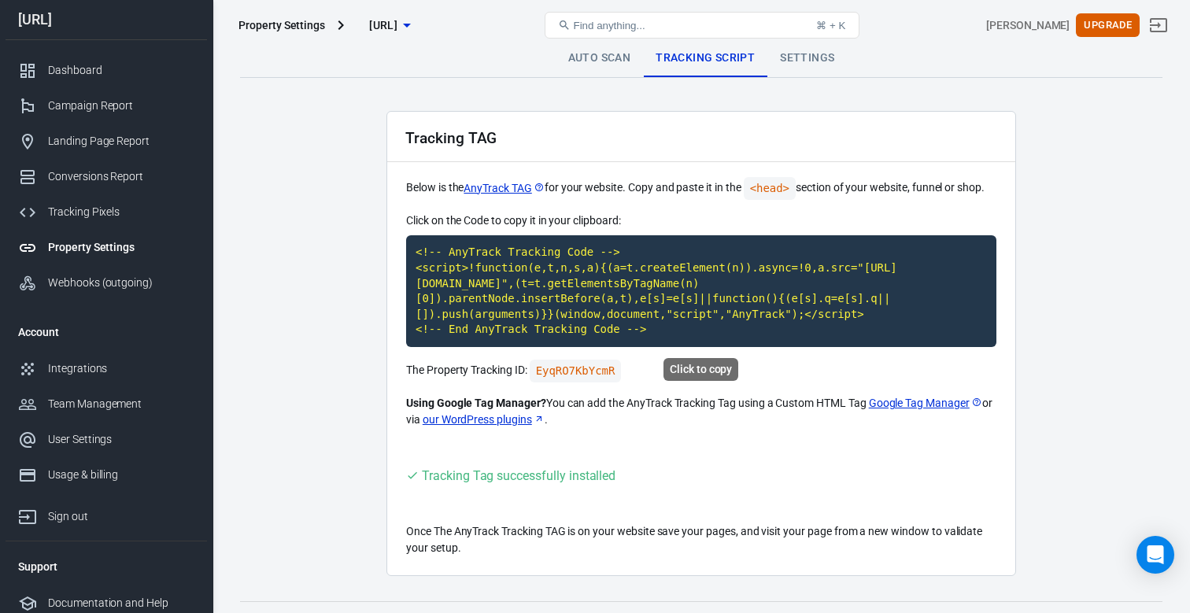
click at [604, 305] on code "<!-- AnyTrack Tracking Code --> <script>!function(e,t,n,s,a){(a=t.createElement…" at bounding box center [701, 291] width 590 height 112
click at [580, 63] on link "Auto Scan" at bounding box center [600, 58] width 88 height 38
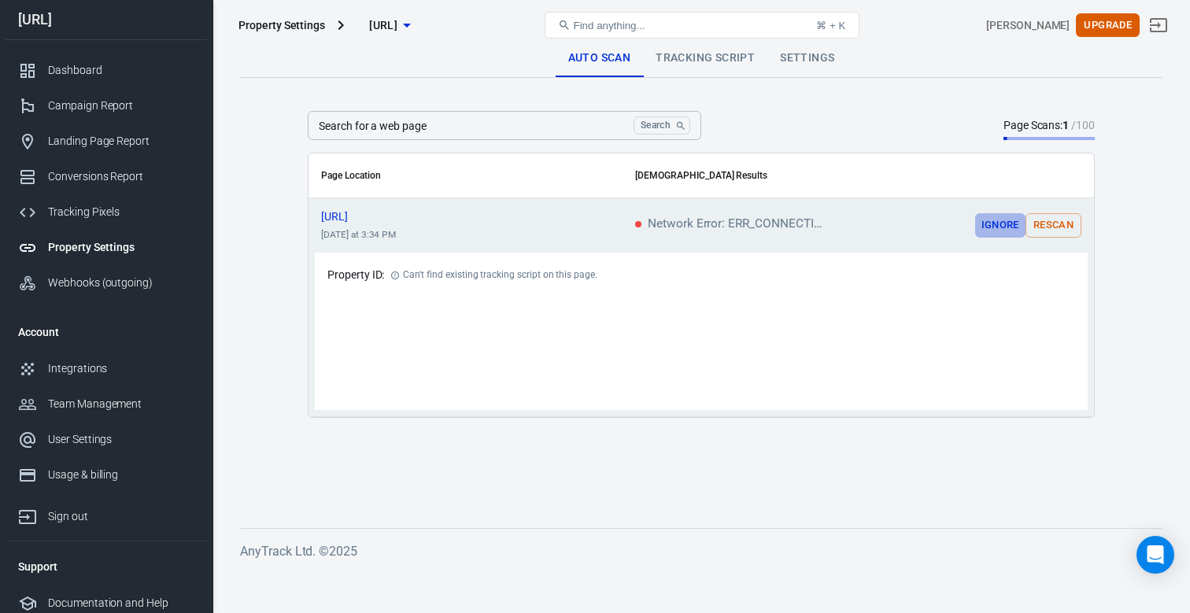
click at [992, 228] on button "Ignore" at bounding box center [1000, 225] width 50 height 24
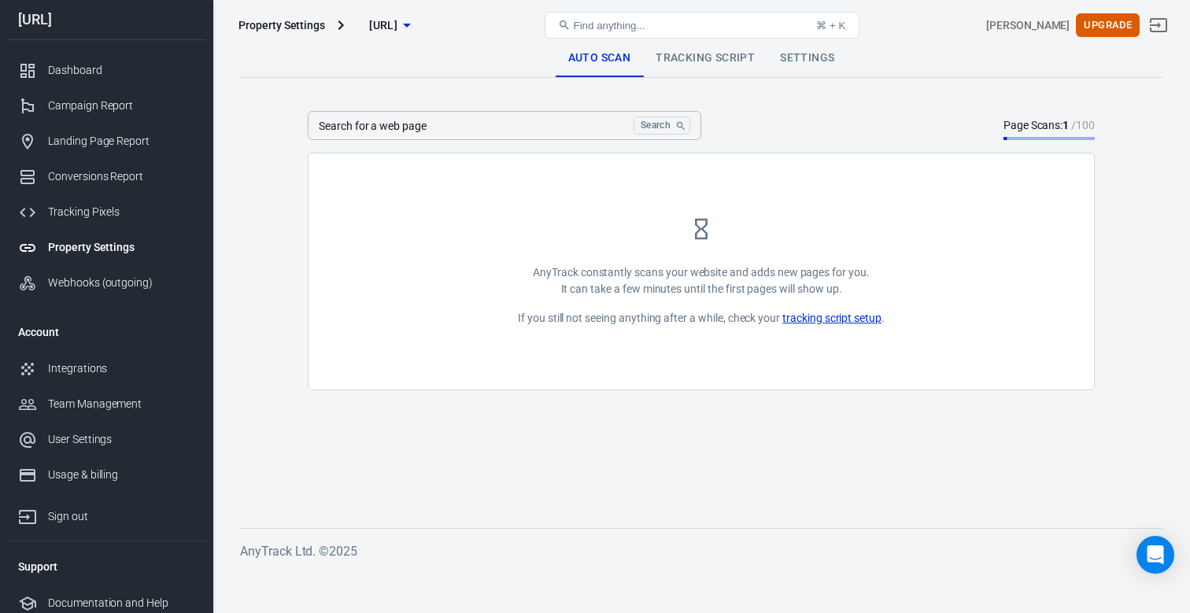
click at [716, 57] on link "Tracking Script" at bounding box center [705, 58] width 124 height 38
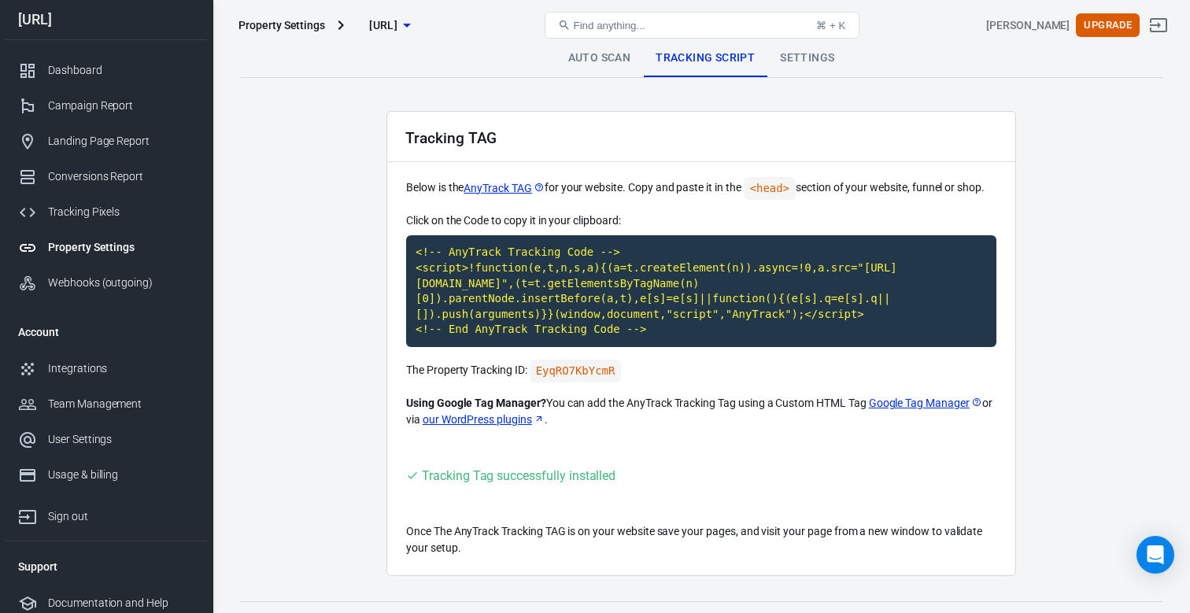
click at [581, 77] on link "Auto Scan" at bounding box center [600, 58] width 88 height 38
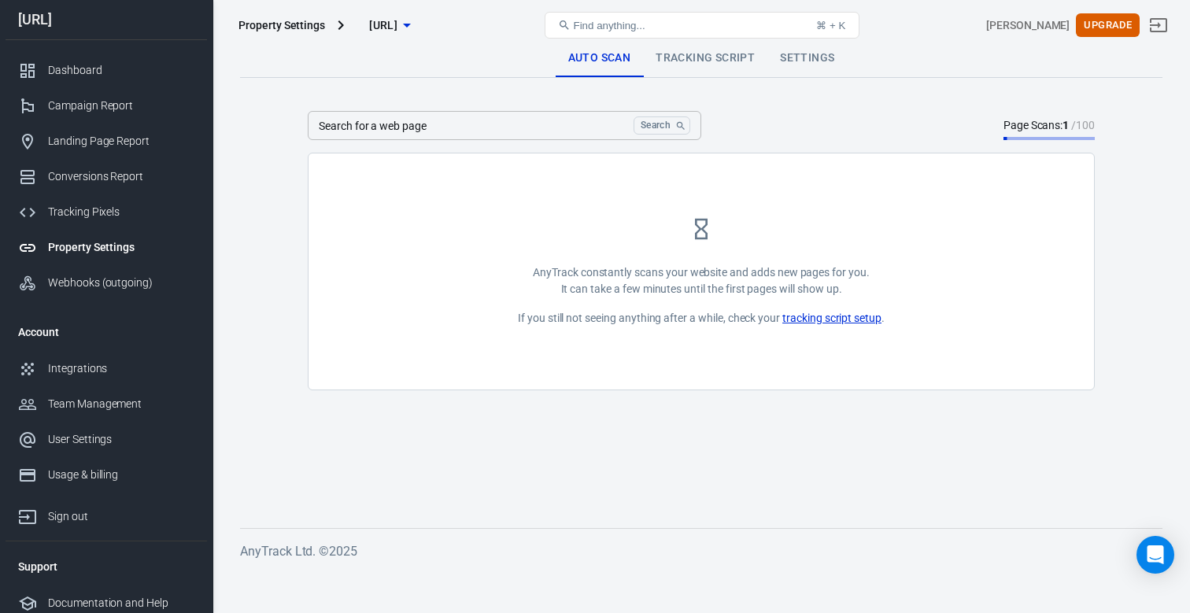
click at [696, 70] on link "Tracking Script" at bounding box center [705, 58] width 124 height 38
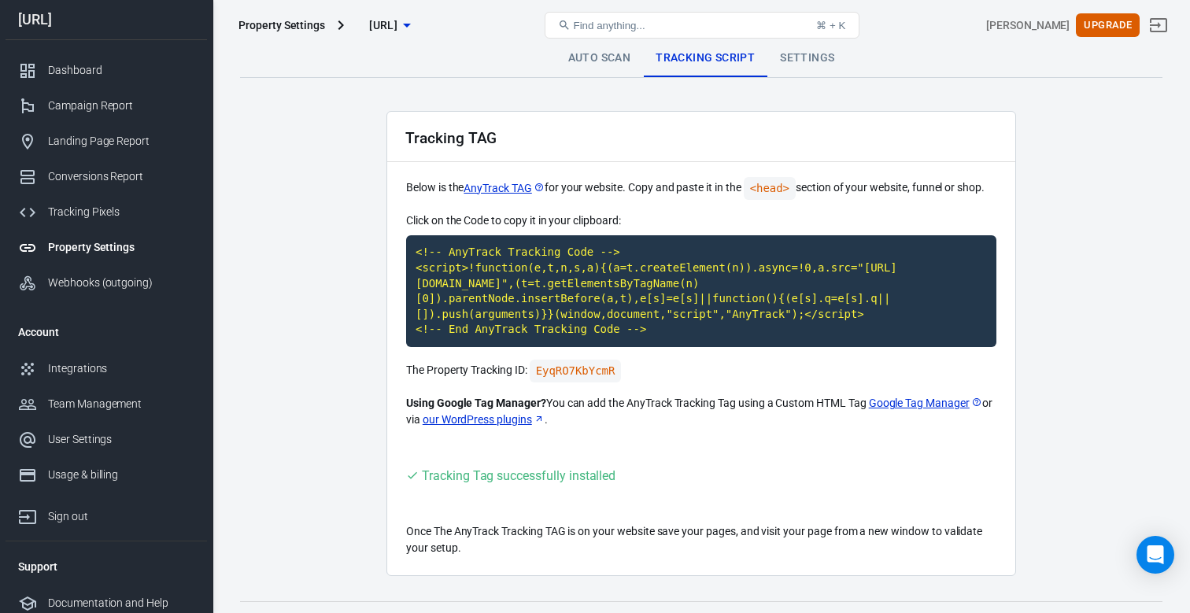
scroll to position [31, 0]
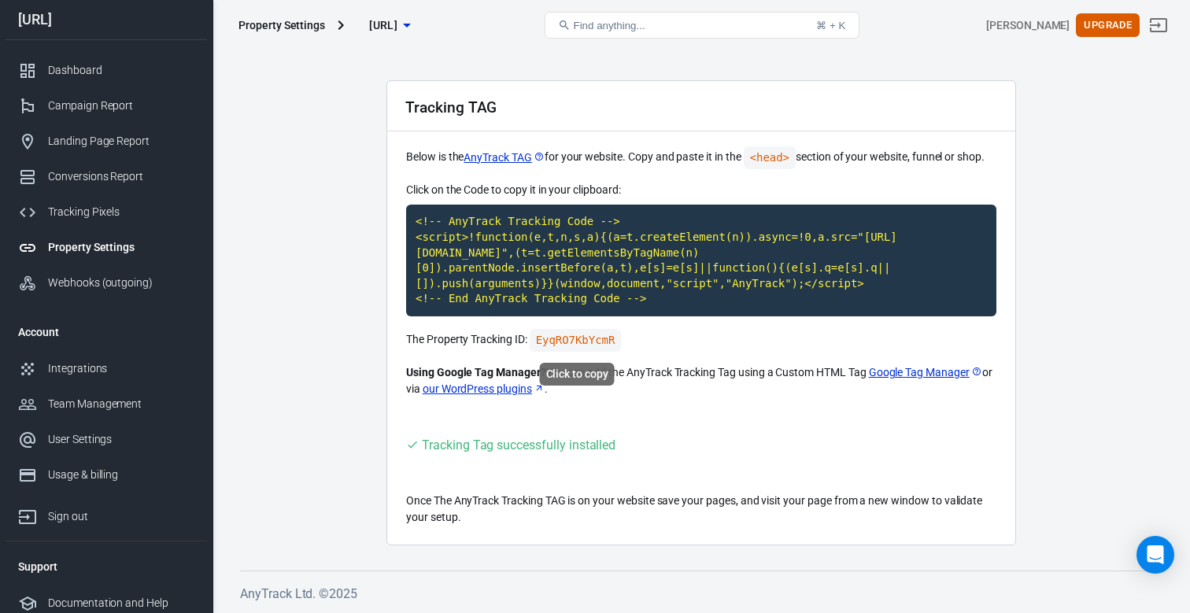
click at [575, 338] on code "EyqRO7KbYcmR" at bounding box center [576, 340] width 92 height 23
click at [530, 231] on code "<!-- AnyTrack Tracking Code --> <script>!function(e,t,n,s,a){(a=t.createElement…" at bounding box center [701, 261] width 590 height 112
click at [382, 29] on span "[URL]" at bounding box center [383, 26] width 28 height 20
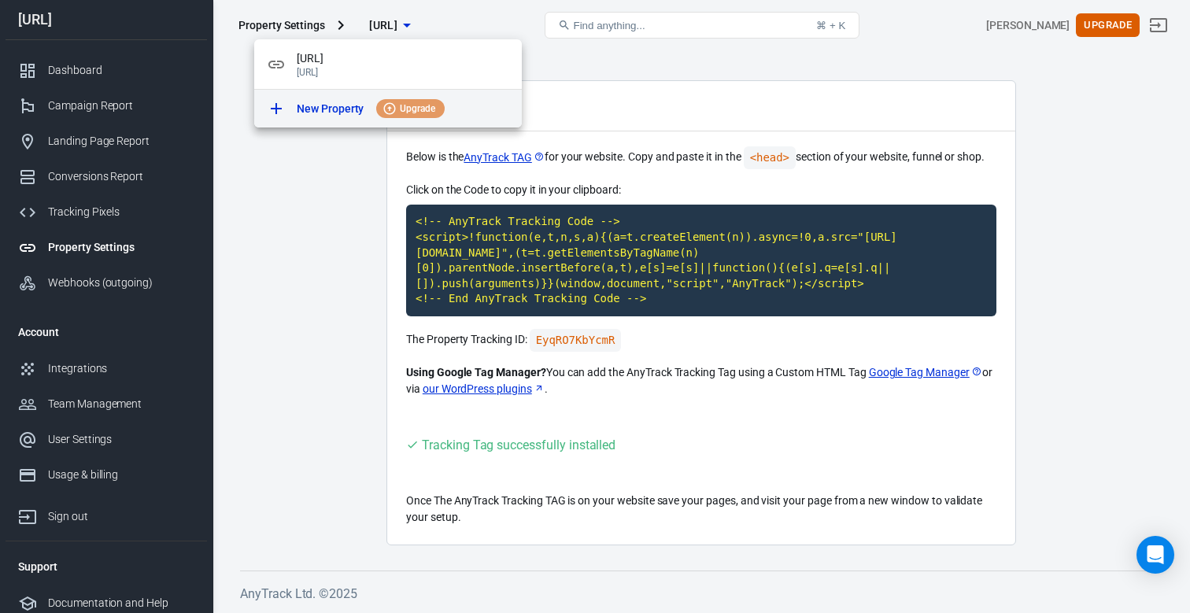
click at [335, 111] on p "New Property" at bounding box center [330, 109] width 67 height 17
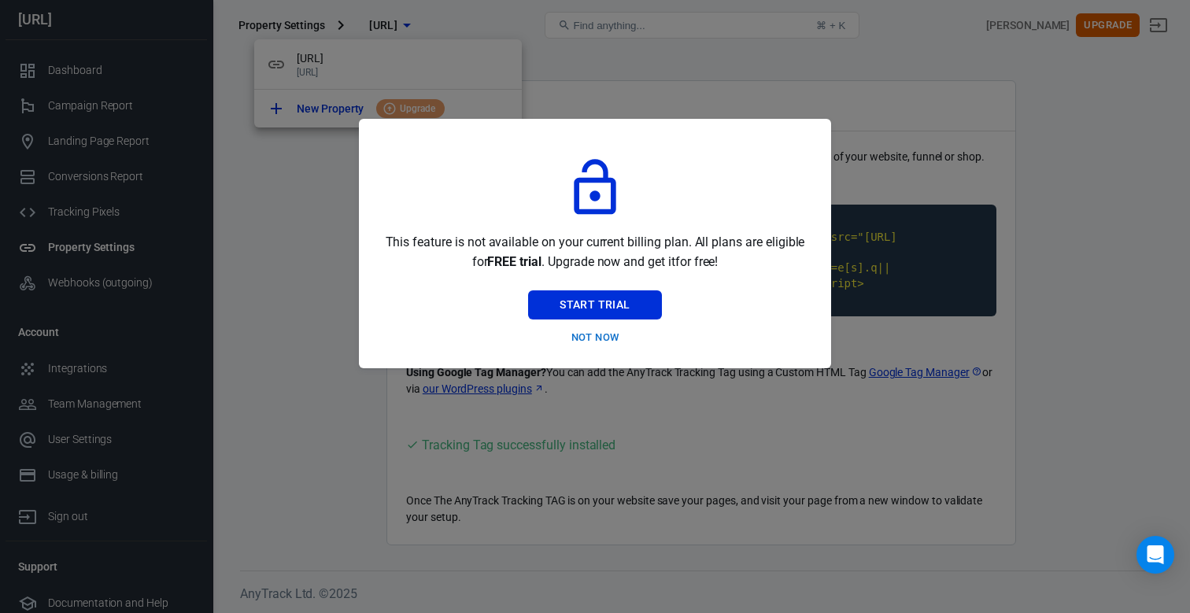
click at [622, 338] on button "Not Now" at bounding box center [594, 338] width 133 height 24
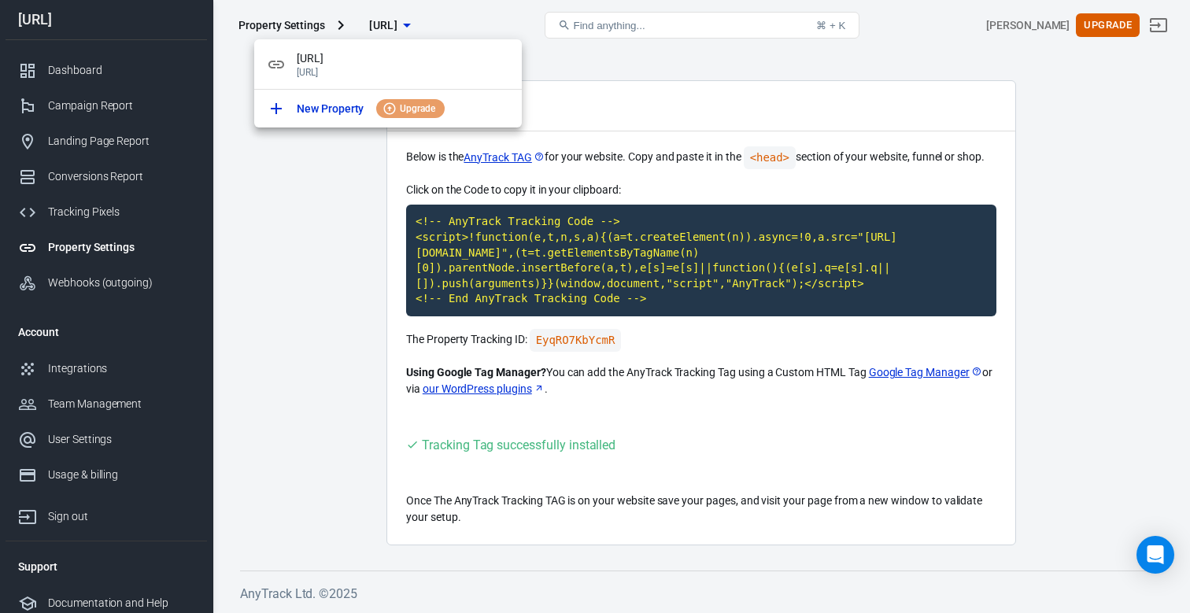
click at [729, 80] on div at bounding box center [595, 306] width 1190 height 613
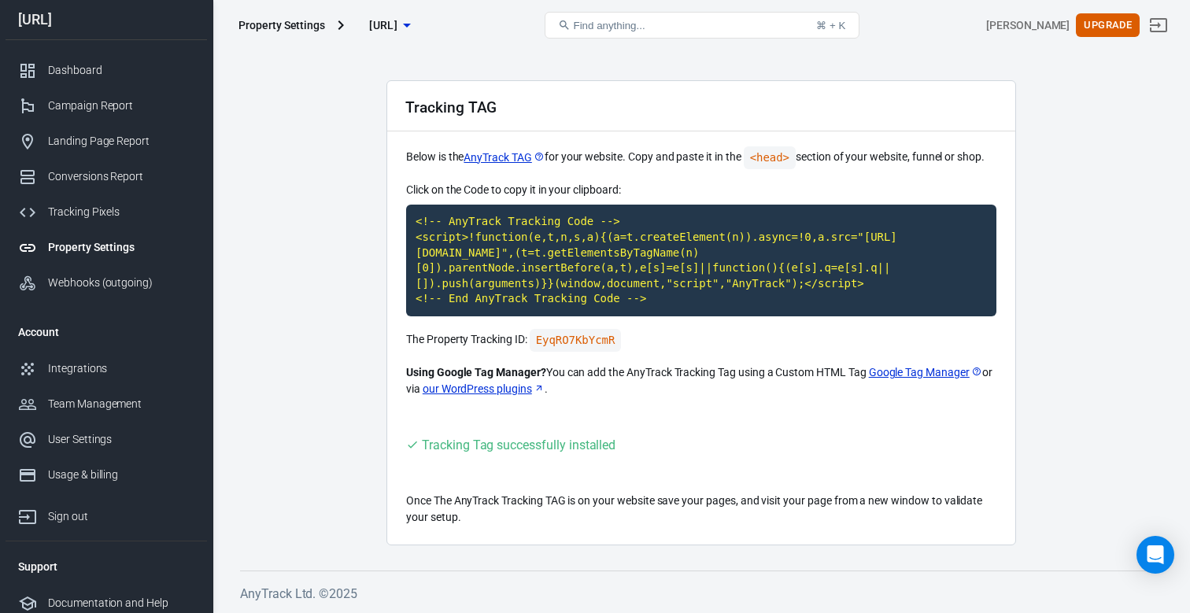
click at [292, 24] on div "Property Settings" at bounding box center [281, 25] width 87 height 16
click at [109, 238] on link "Property Settings" at bounding box center [106, 247] width 201 height 35
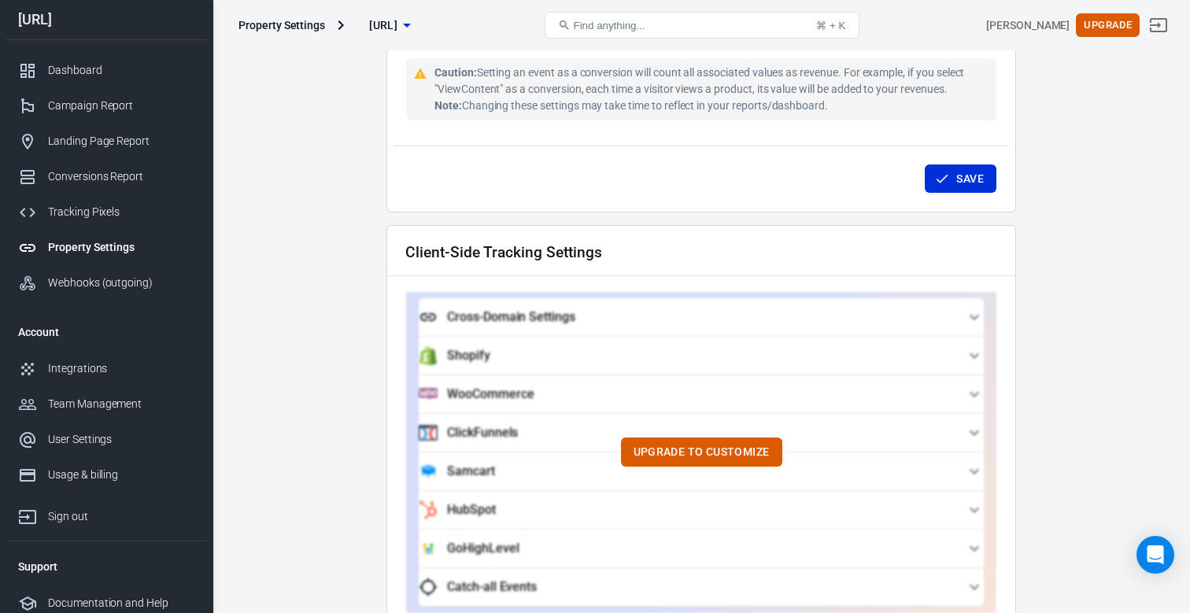
scroll to position [1538, 0]
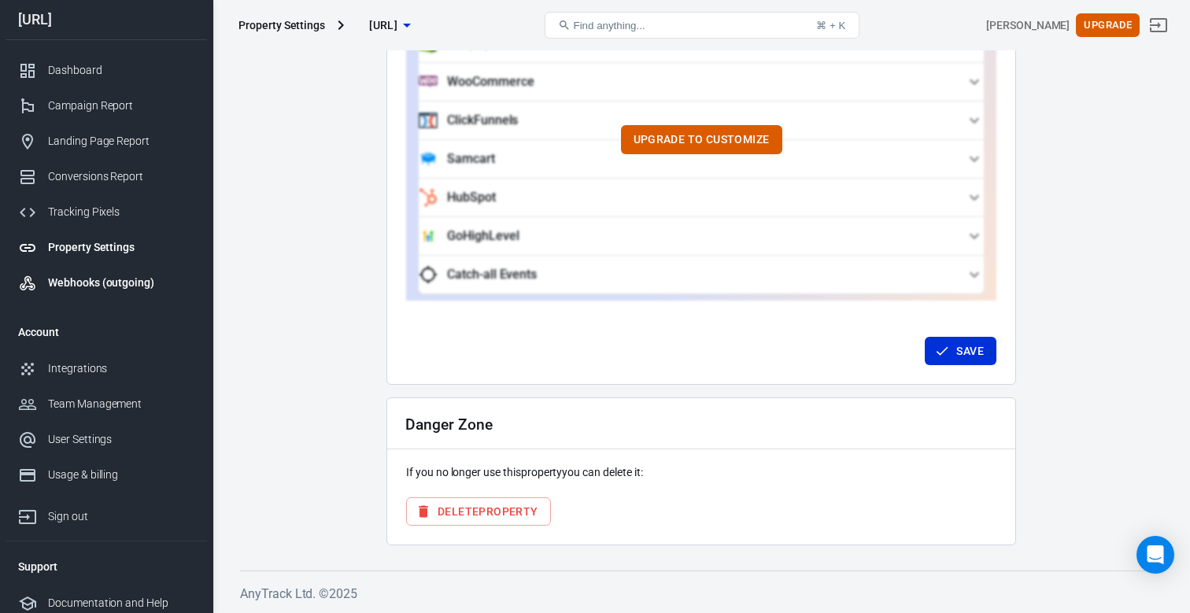
click at [108, 285] on div "Webhooks (outgoing)" at bounding box center [121, 283] width 146 height 17
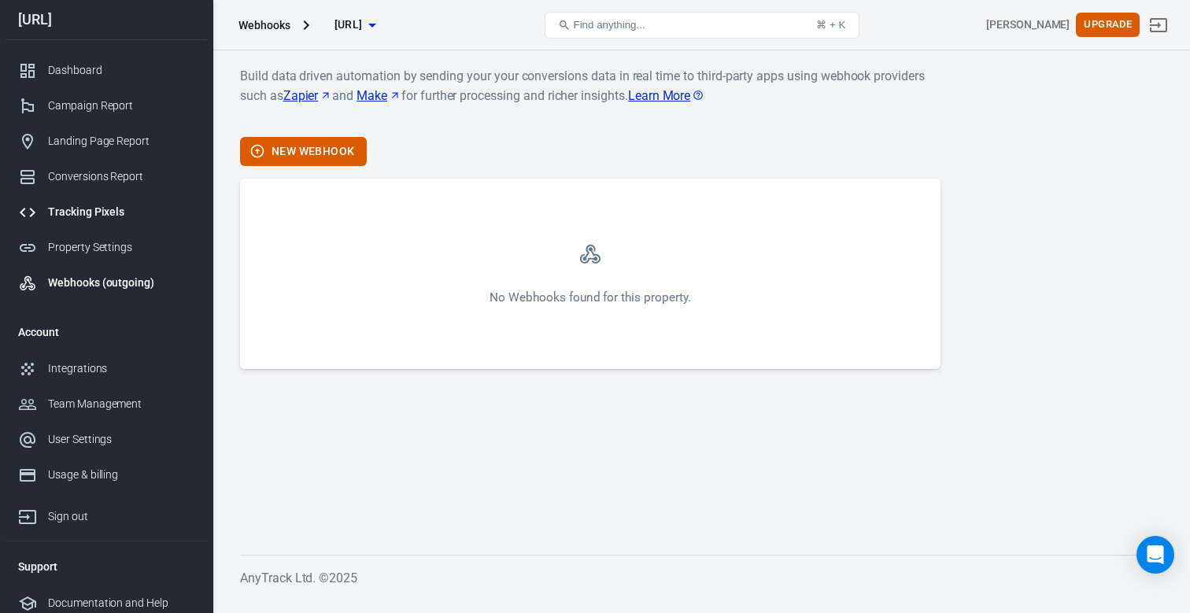
click at [100, 217] on div "Tracking Pixels" at bounding box center [121, 212] width 146 height 17
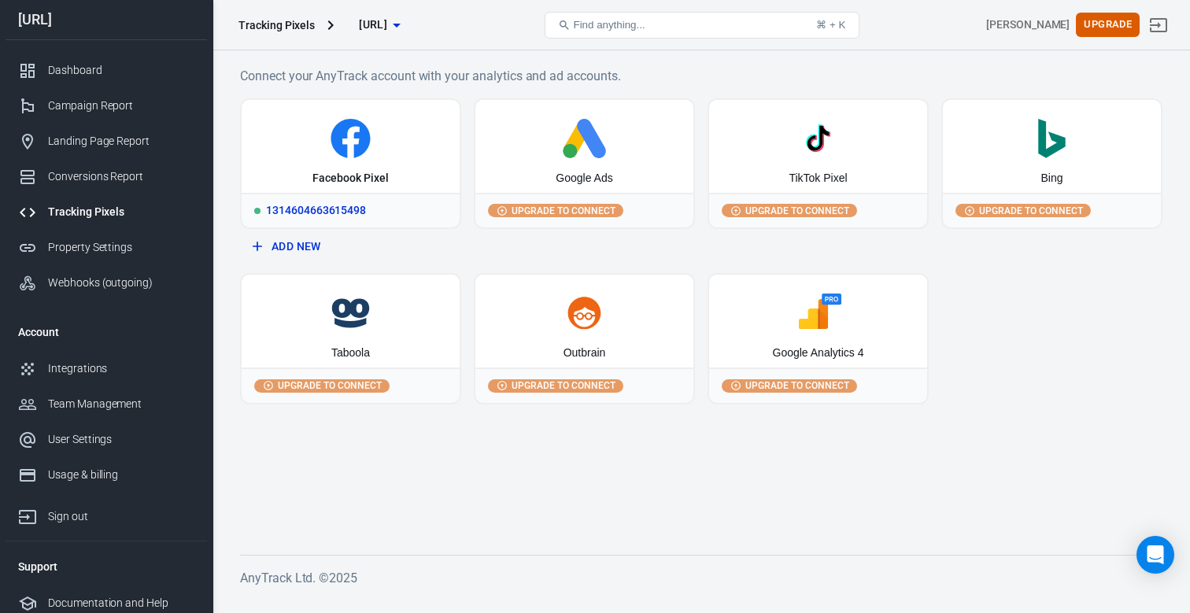
click at [332, 172] on div "Facebook Pixel" at bounding box center [350, 179] width 76 height 16
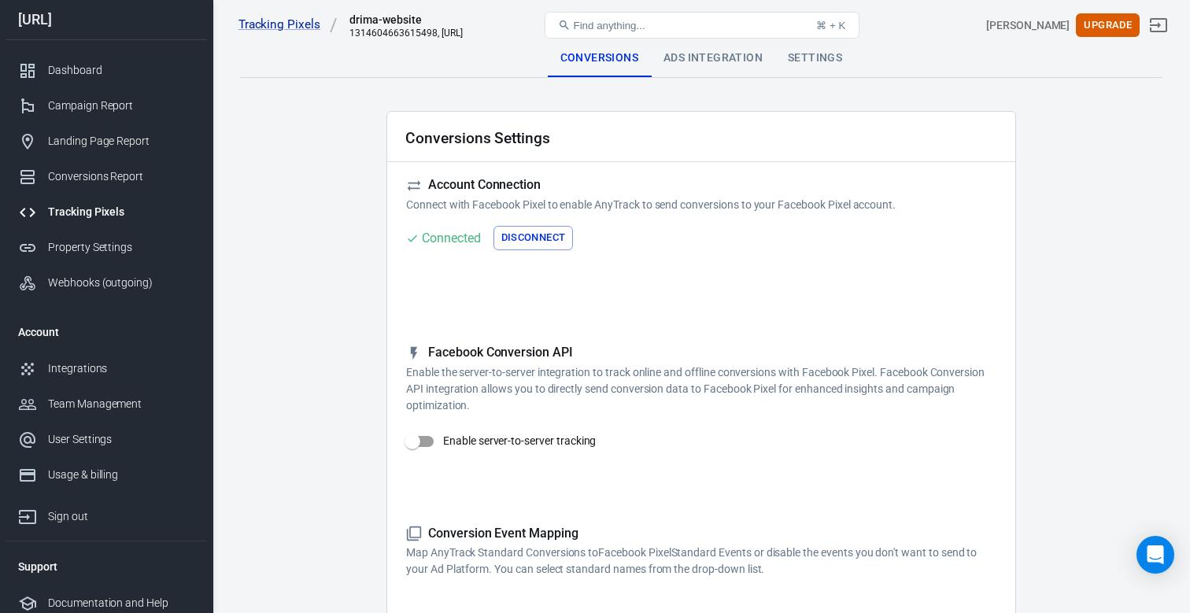
click at [699, 50] on div "Tracking Pixels drima-website 1314604663615498, drima.ai Find anything... ⌘ + K…" at bounding box center [701, 25] width 977 height 50
click at [699, 61] on div "Ads Integration" at bounding box center [713, 58] width 124 height 38
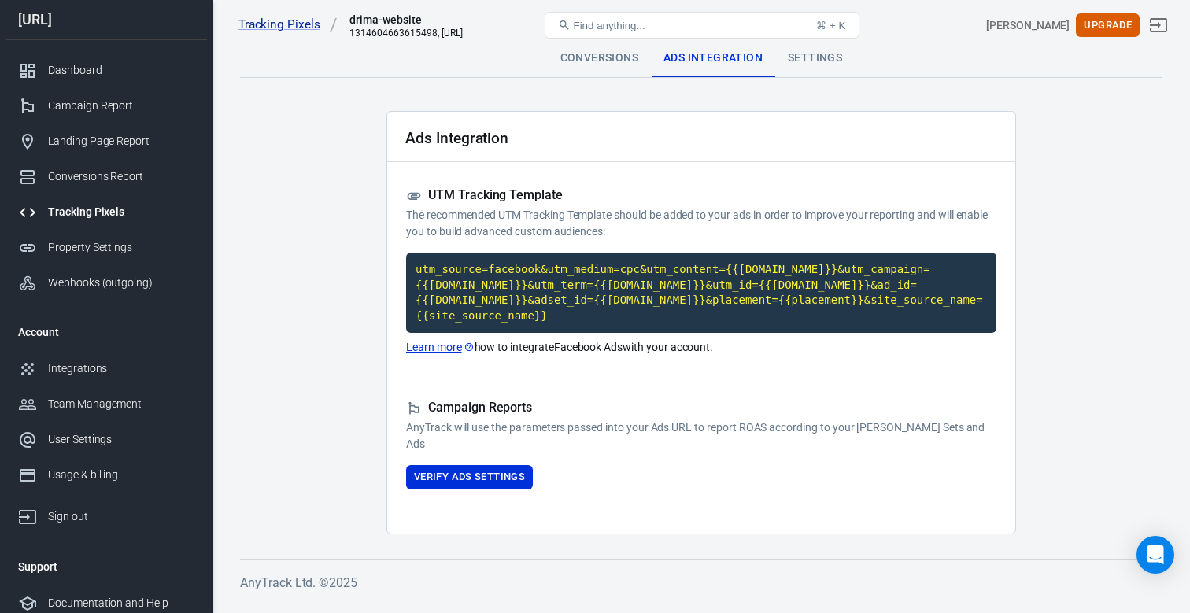
click at [623, 61] on div "Conversions" at bounding box center [599, 58] width 103 height 38
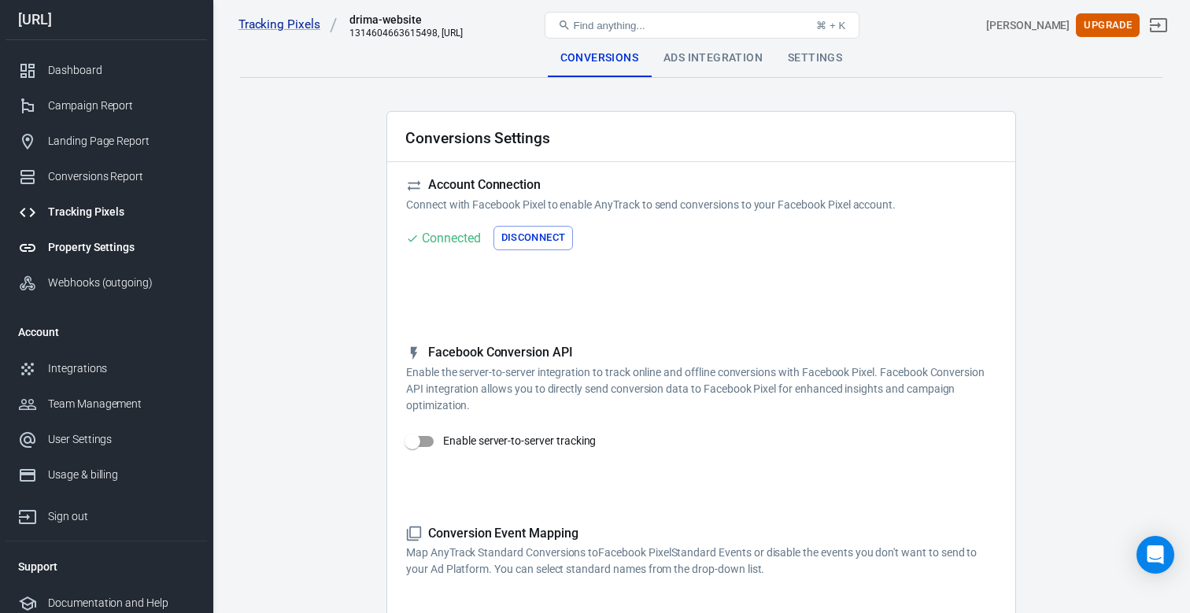
click at [117, 249] on div "Property Settings" at bounding box center [121, 247] width 146 height 17
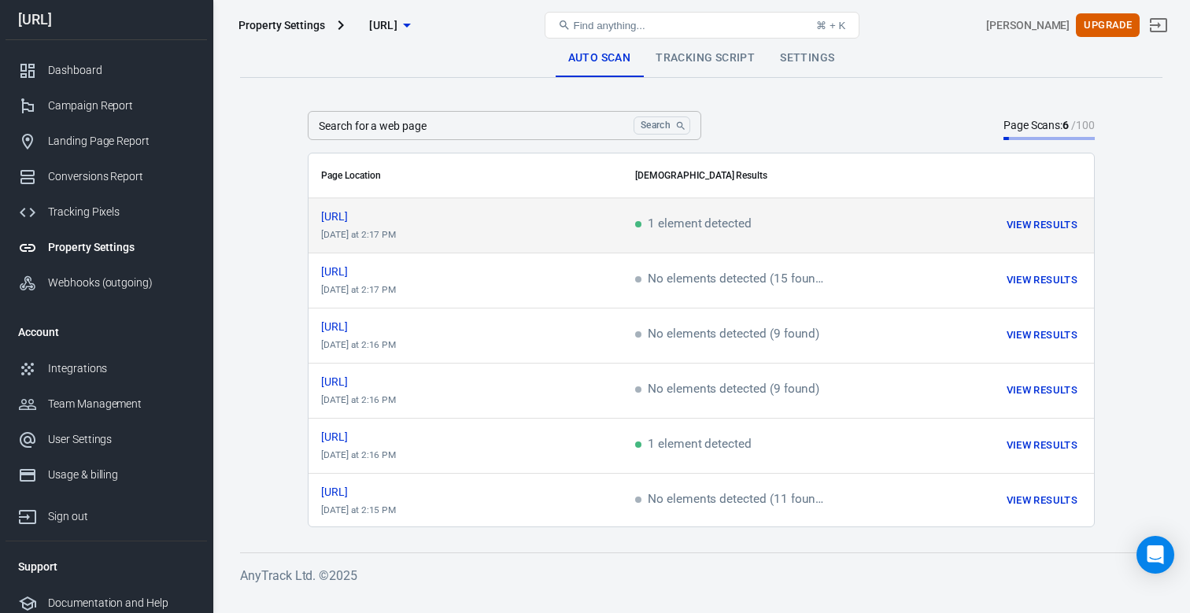
click at [1031, 227] on button "View Results" at bounding box center [1042, 225] width 79 height 24
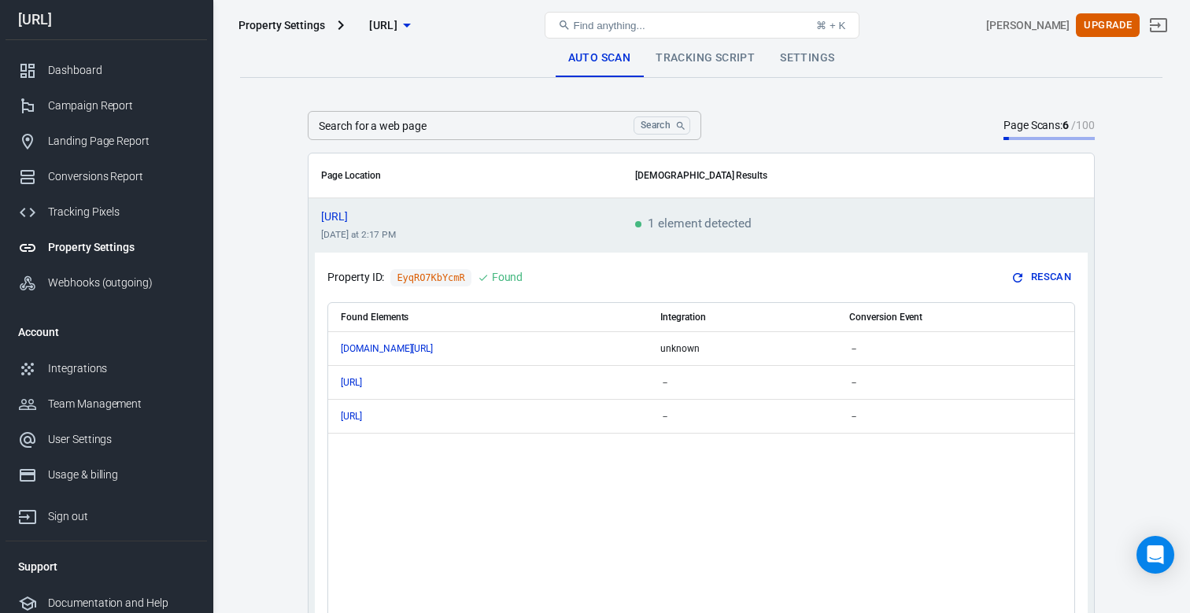
click at [617, 72] on link "Auto Scan" at bounding box center [600, 58] width 88 height 38
click at [384, 131] on input "Search for a web page" at bounding box center [467, 125] width 319 height 29
click at [367, 168] on th "Page Location" at bounding box center [465, 175] width 314 height 45
click at [673, 61] on link "Tracking Script" at bounding box center [705, 58] width 124 height 38
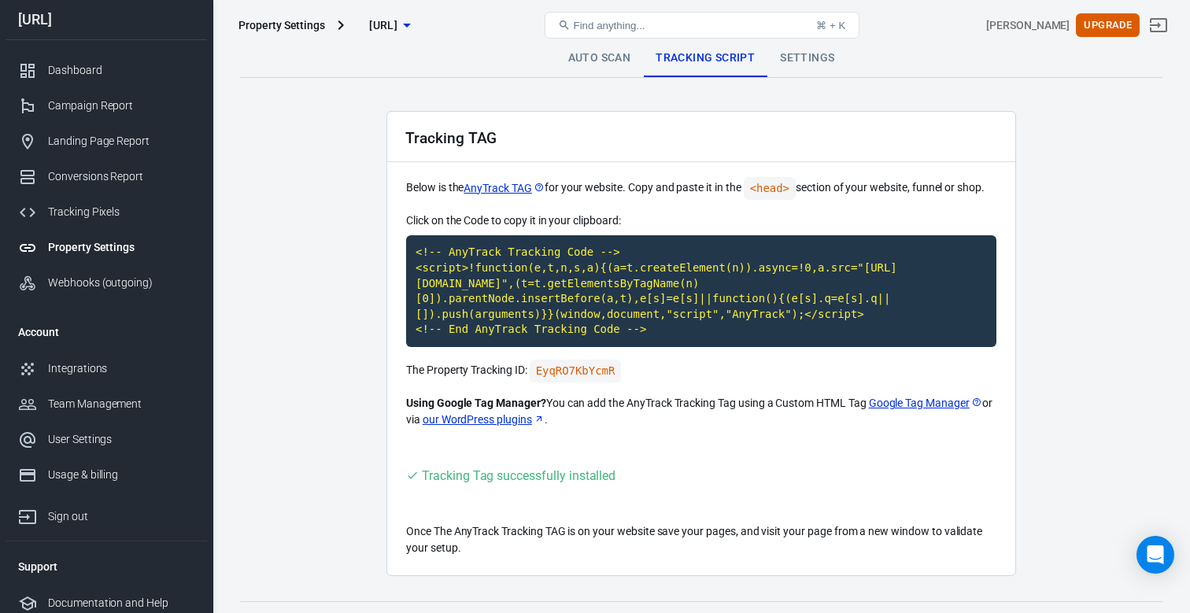
click at [620, 61] on link "Auto Scan" at bounding box center [600, 58] width 88 height 38
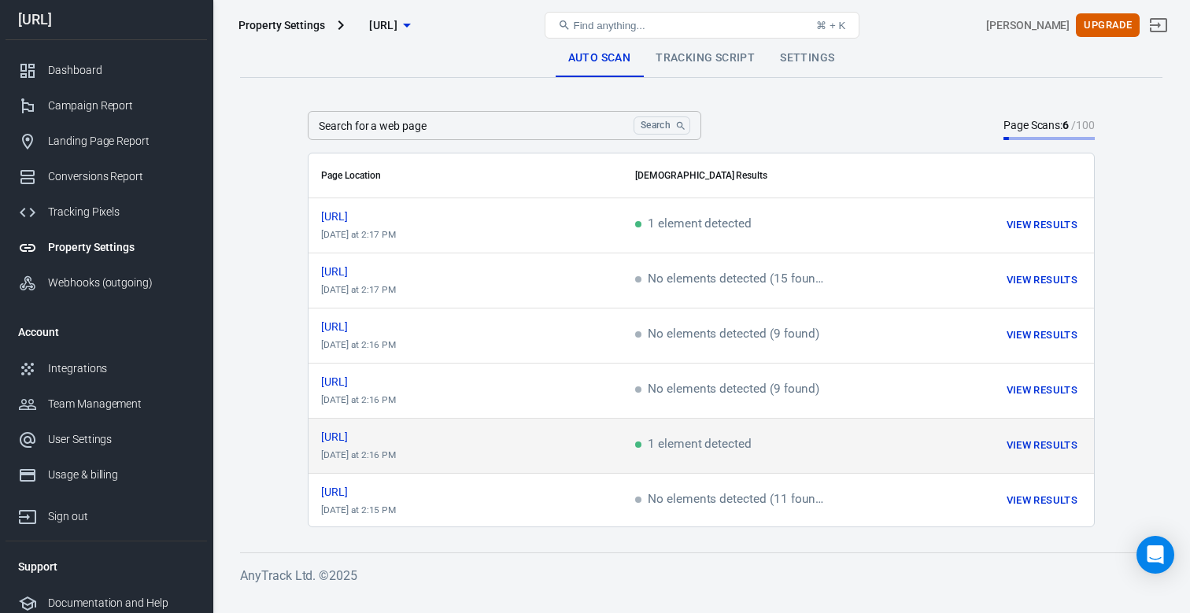
click at [1052, 440] on button "View Results" at bounding box center [1042, 446] width 79 height 24
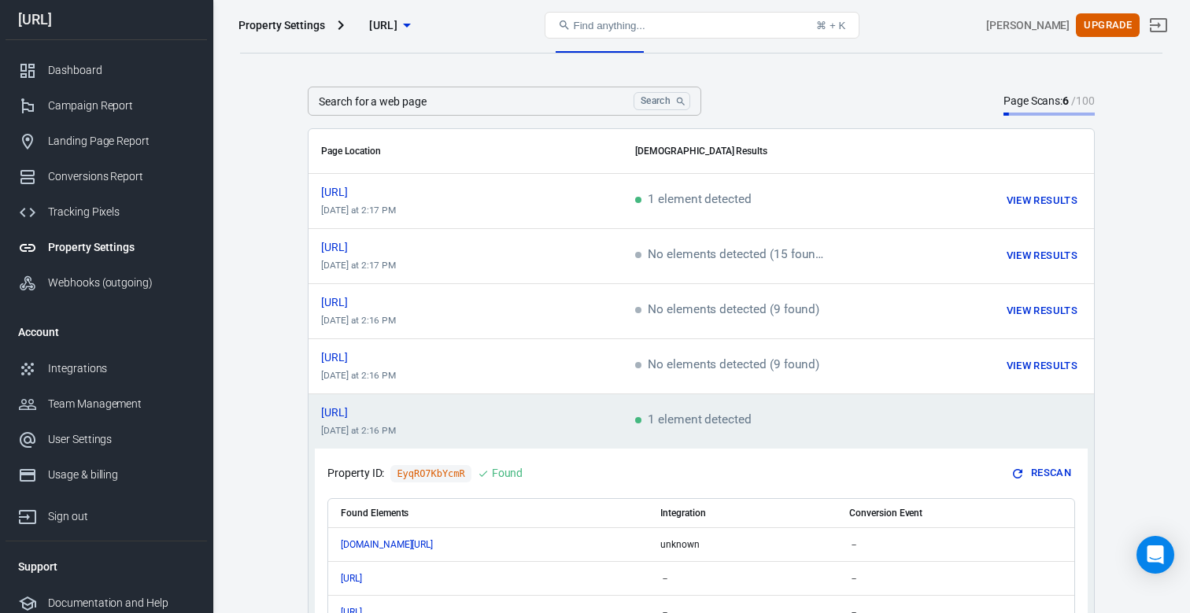
scroll to position [12, 0]
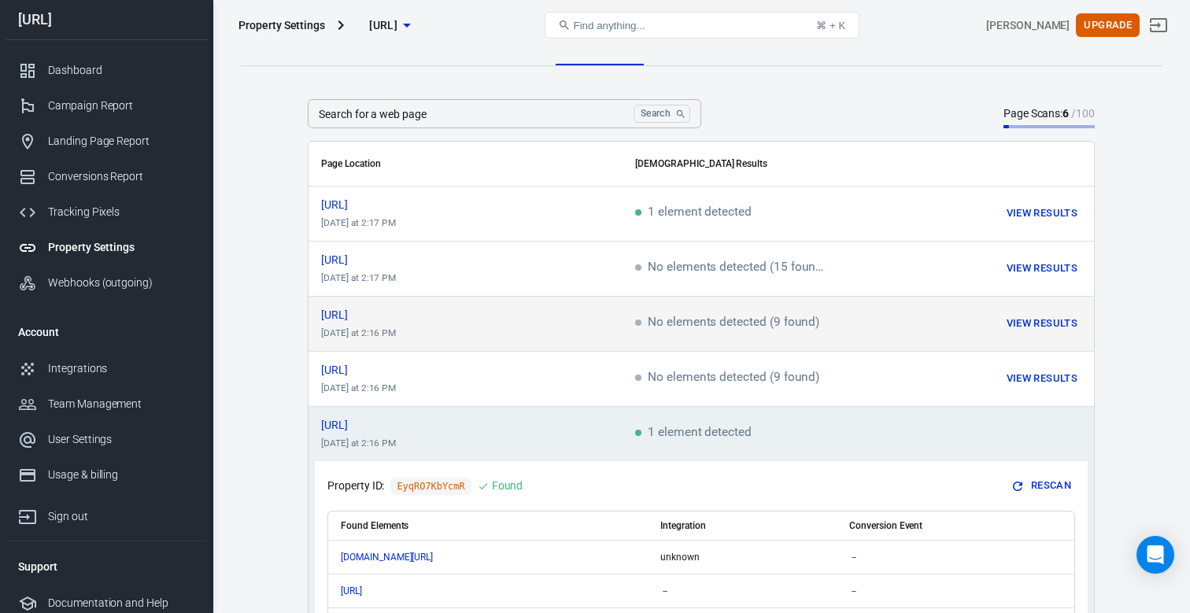
click at [1069, 323] on button "View Results" at bounding box center [1042, 324] width 79 height 24
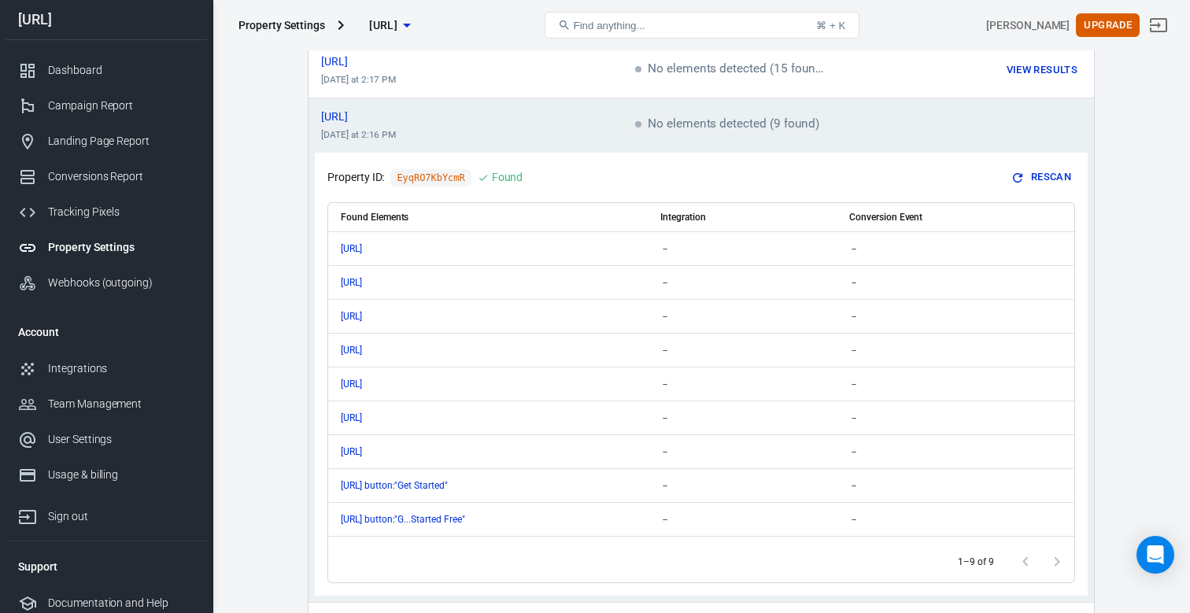
scroll to position [249, 0]
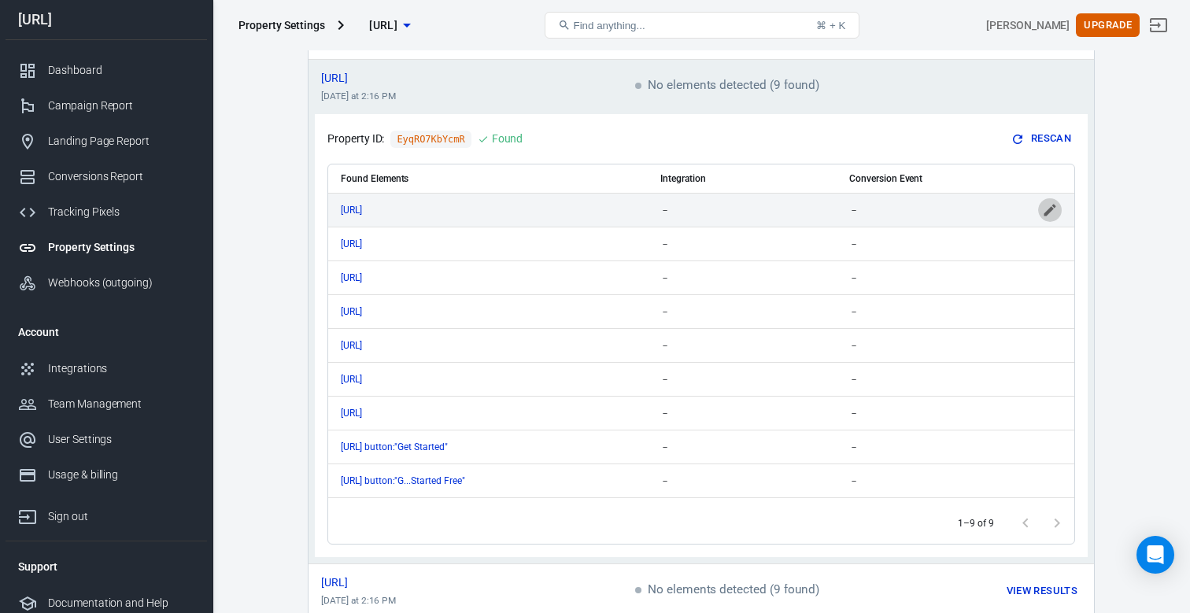
click at [1051, 211] on icon "scrollable content" at bounding box center [1050, 210] width 16 height 16
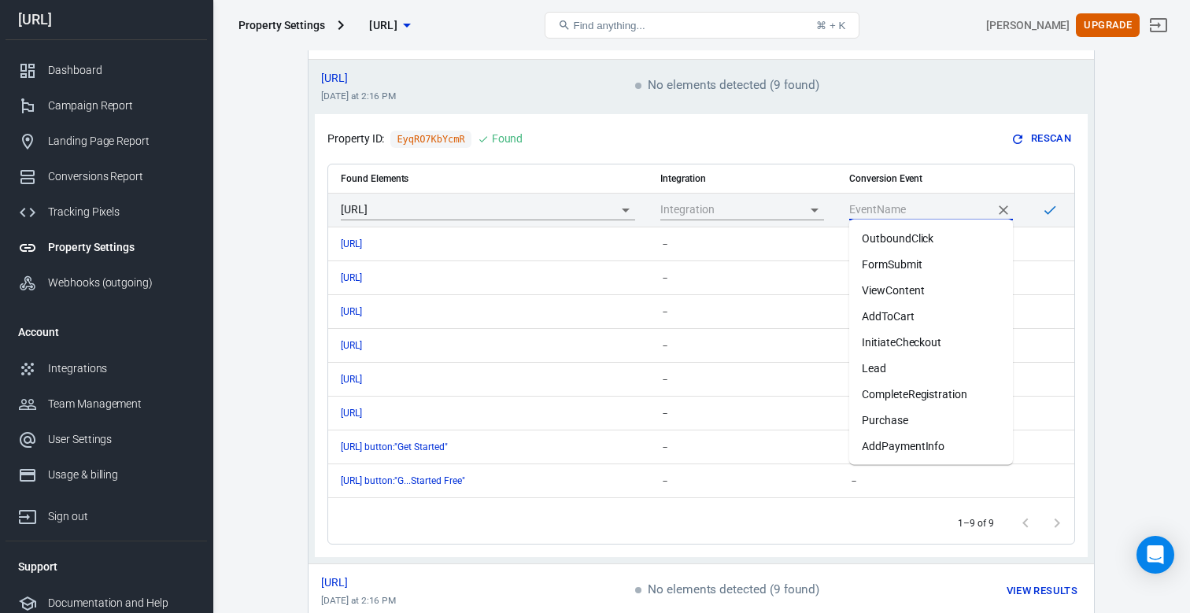
click at [940, 205] on input "scrollable content" at bounding box center [919, 210] width 140 height 20
click at [1144, 212] on main "Auto Scan Tracking Script Settings Search for a web page Search Search for a we…" at bounding box center [701, 259] width 922 height 937
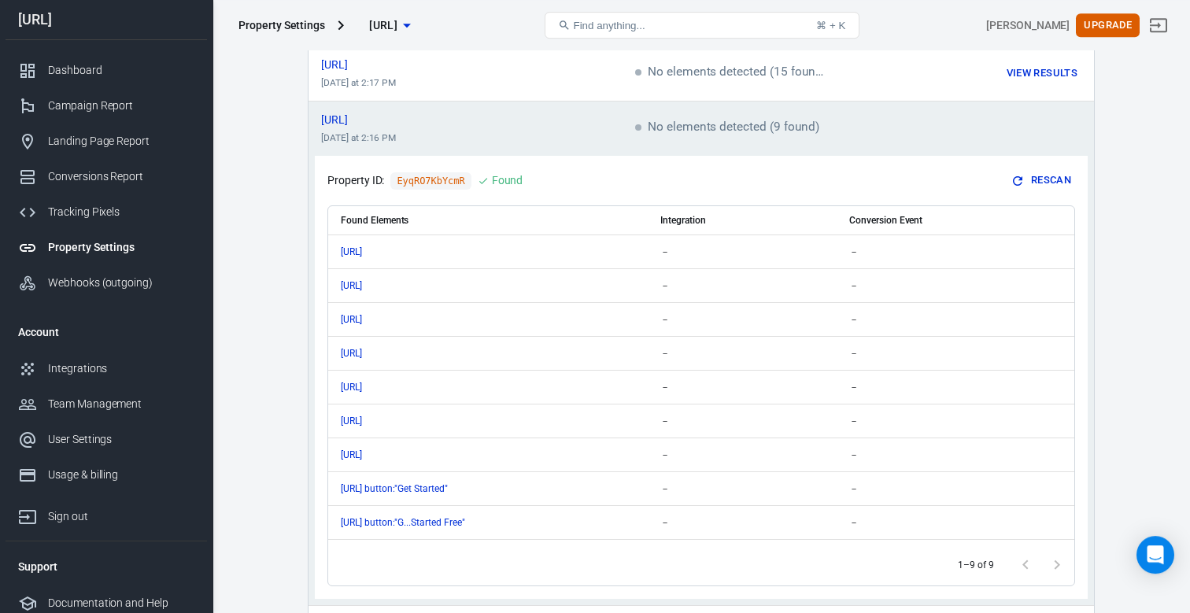
scroll to position [0, 0]
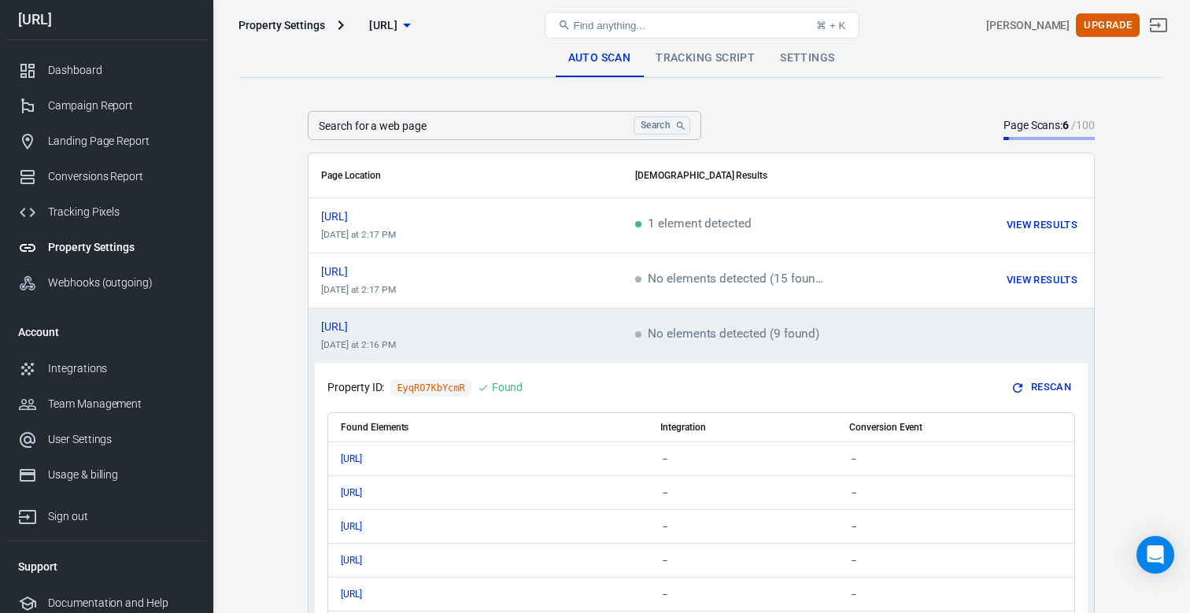
click at [526, 338] on td "https://drima.ai/privacy today at 2:16 PM" at bounding box center [465, 335] width 314 height 55
click at [1084, 127] on span "100" at bounding box center [1085, 125] width 19 height 13
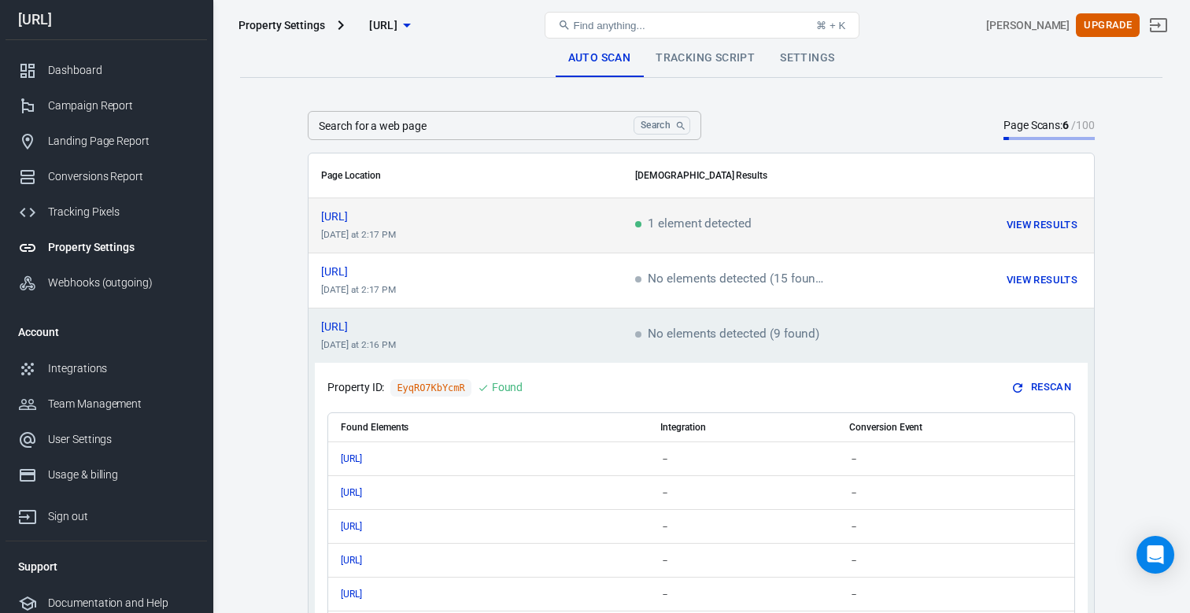
click at [886, 225] on td "1 element detected" at bounding box center [759, 225] width 275 height 55
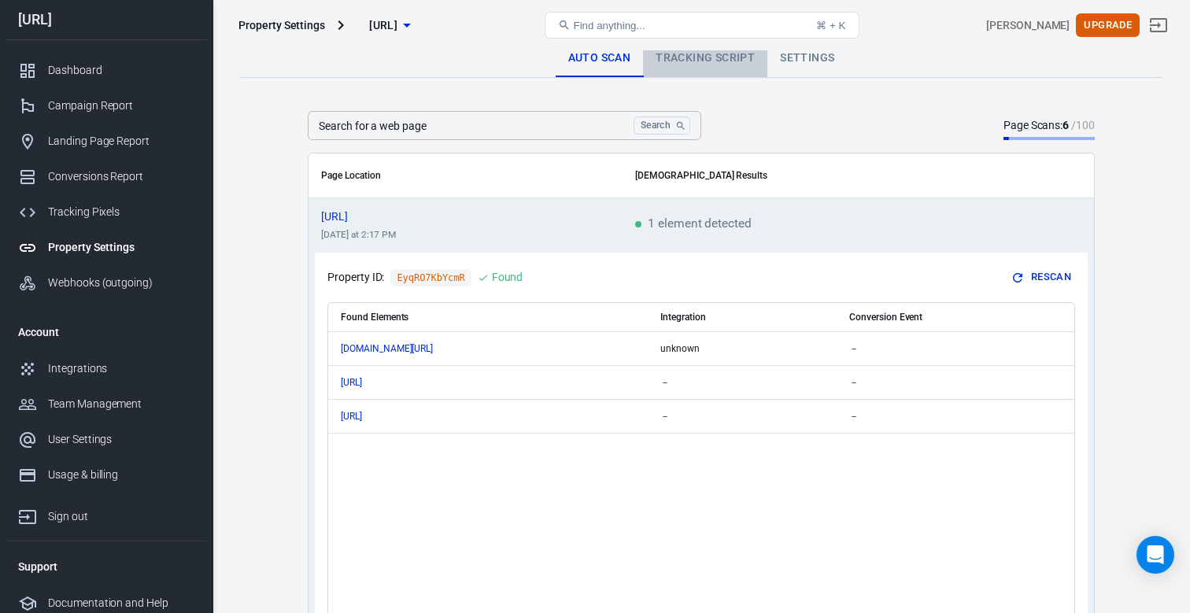
click at [702, 66] on link "Tracking Script" at bounding box center [705, 58] width 124 height 38
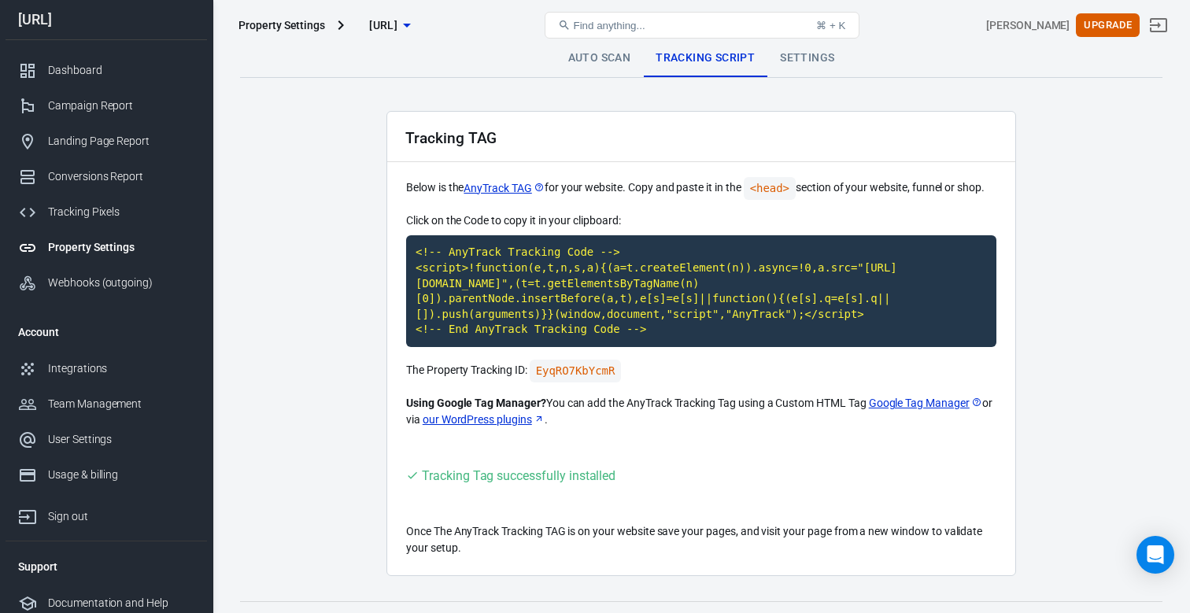
click at [599, 56] on link "Auto Scan" at bounding box center [600, 58] width 88 height 38
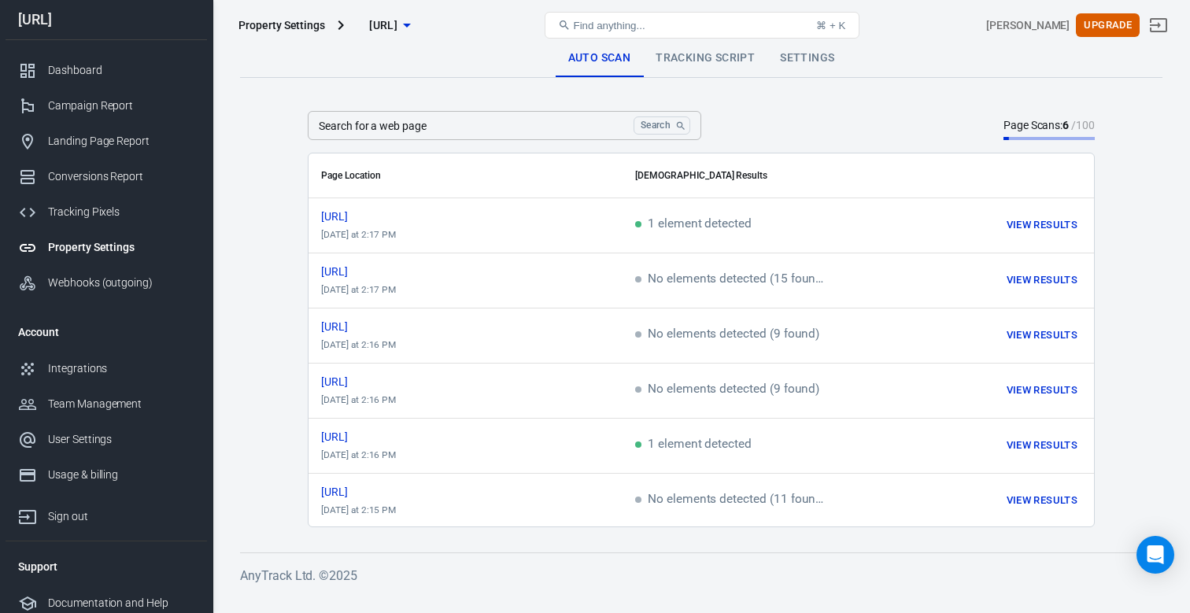
click at [291, 29] on div "Property Settings" at bounding box center [281, 25] width 87 height 16
